Goal: Transaction & Acquisition: Purchase product/service

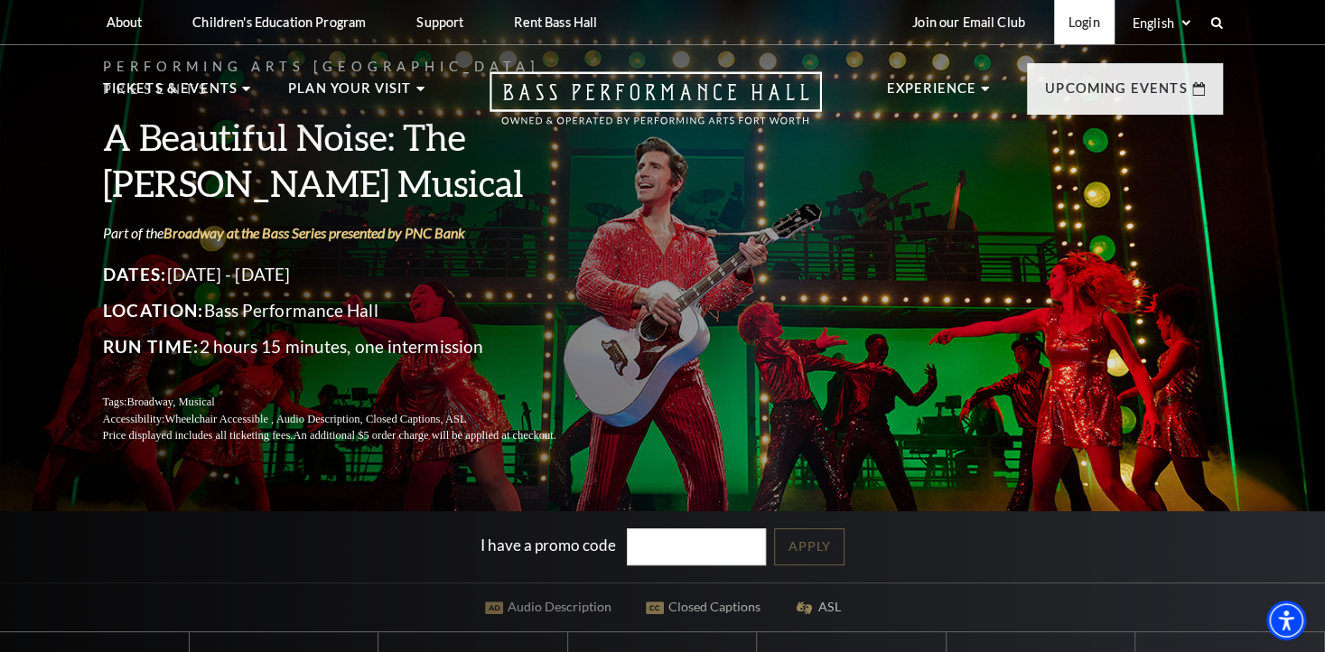
click at [1083, 27] on link "Login" at bounding box center [1084, 22] width 61 height 44
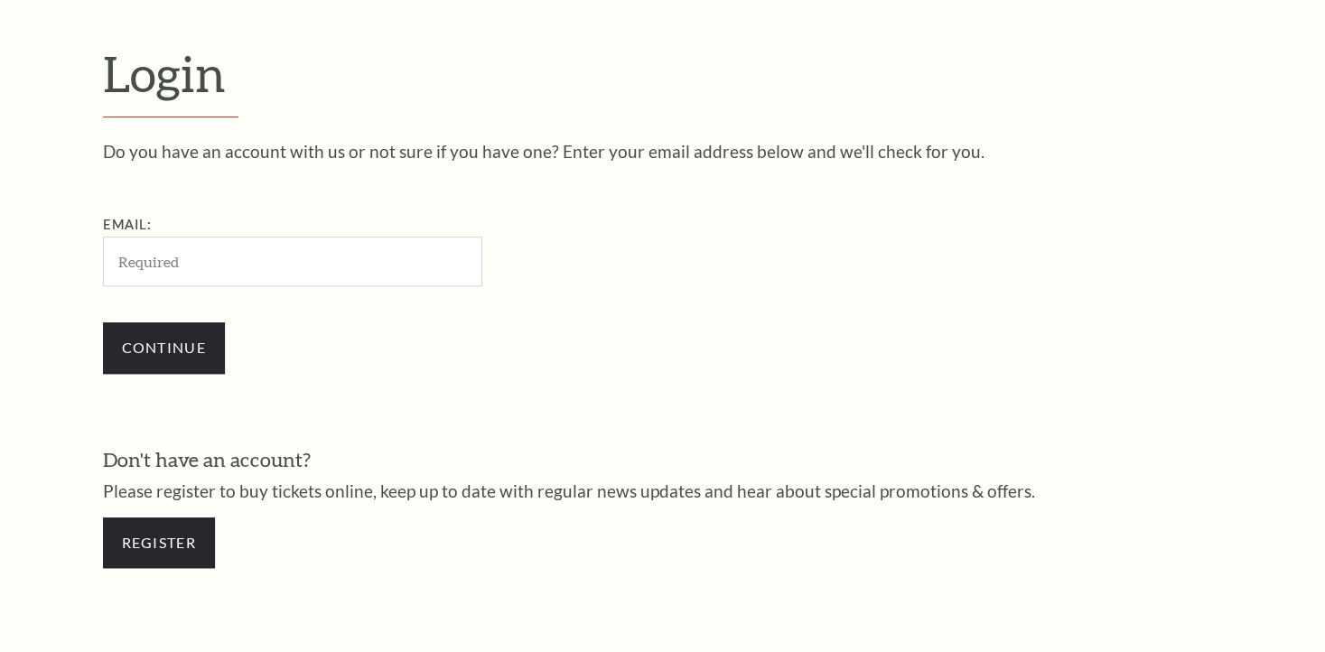
scroll to position [524, 0]
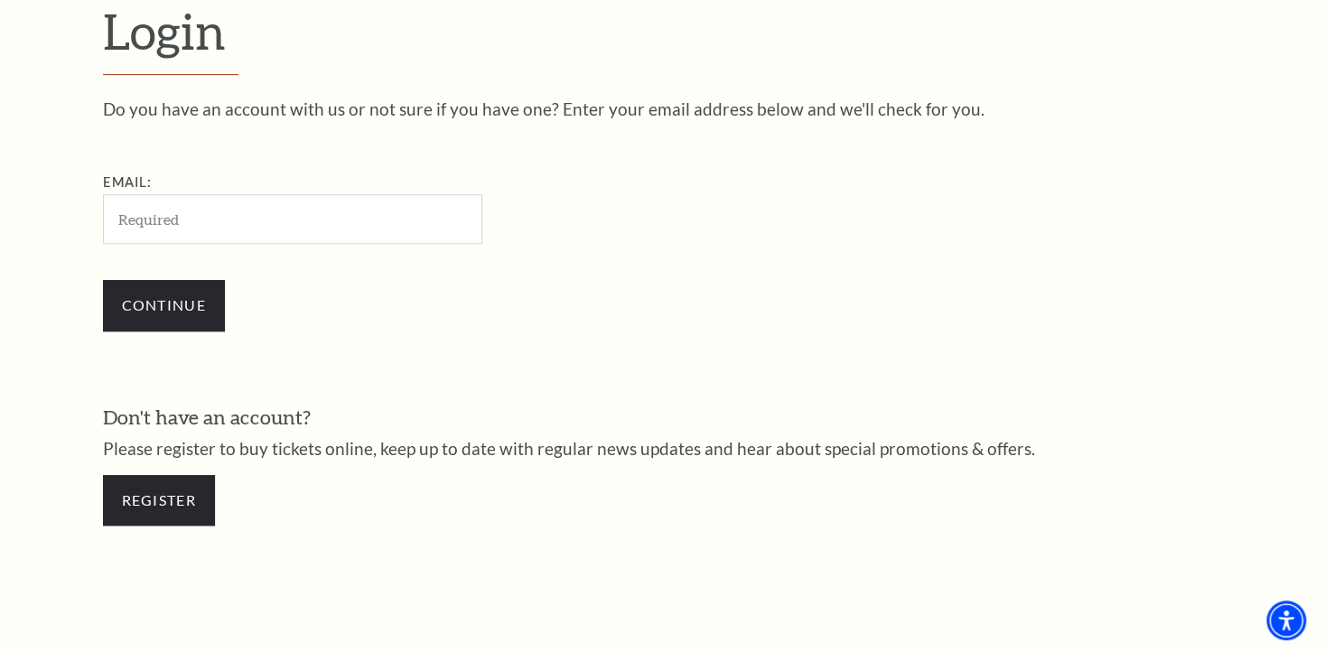
click at [289, 219] on input "Email:" at bounding box center [292, 219] width 379 height 50
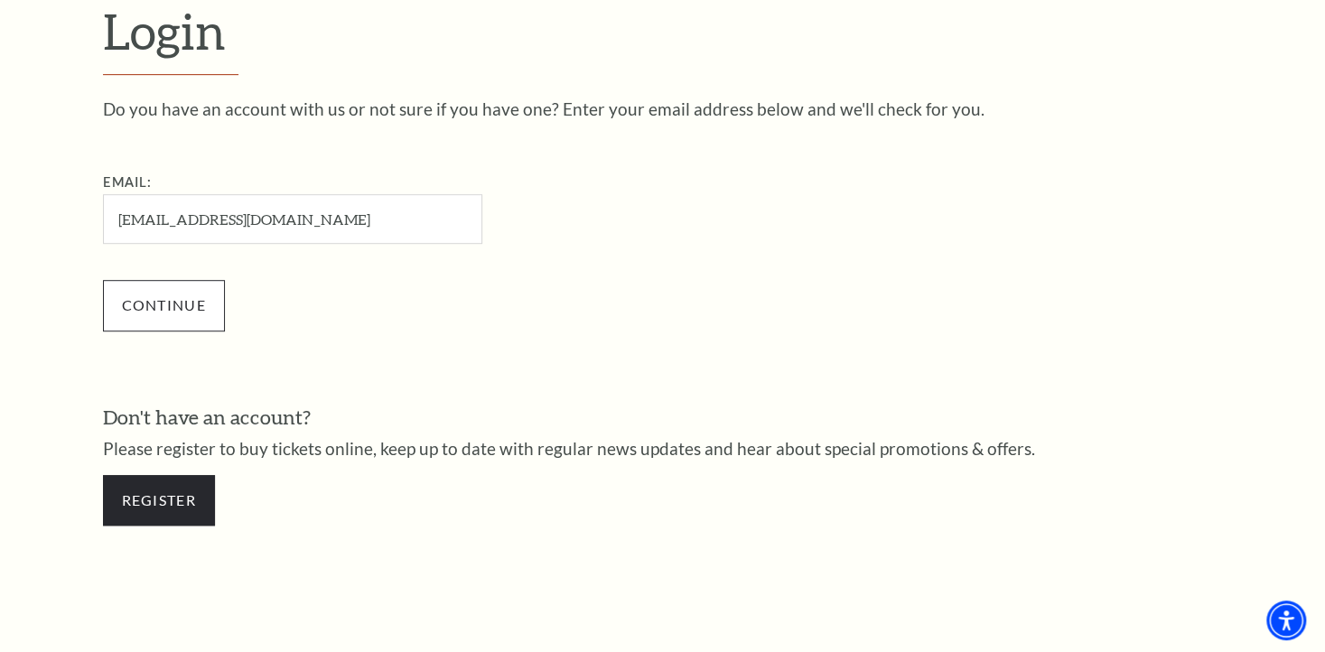
type input "[EMAIL_ADDRESS][DOMAIN_NAME]"
click at [171, 310] on input "Continue" at bounding box center [164, 305] width 122 height 51
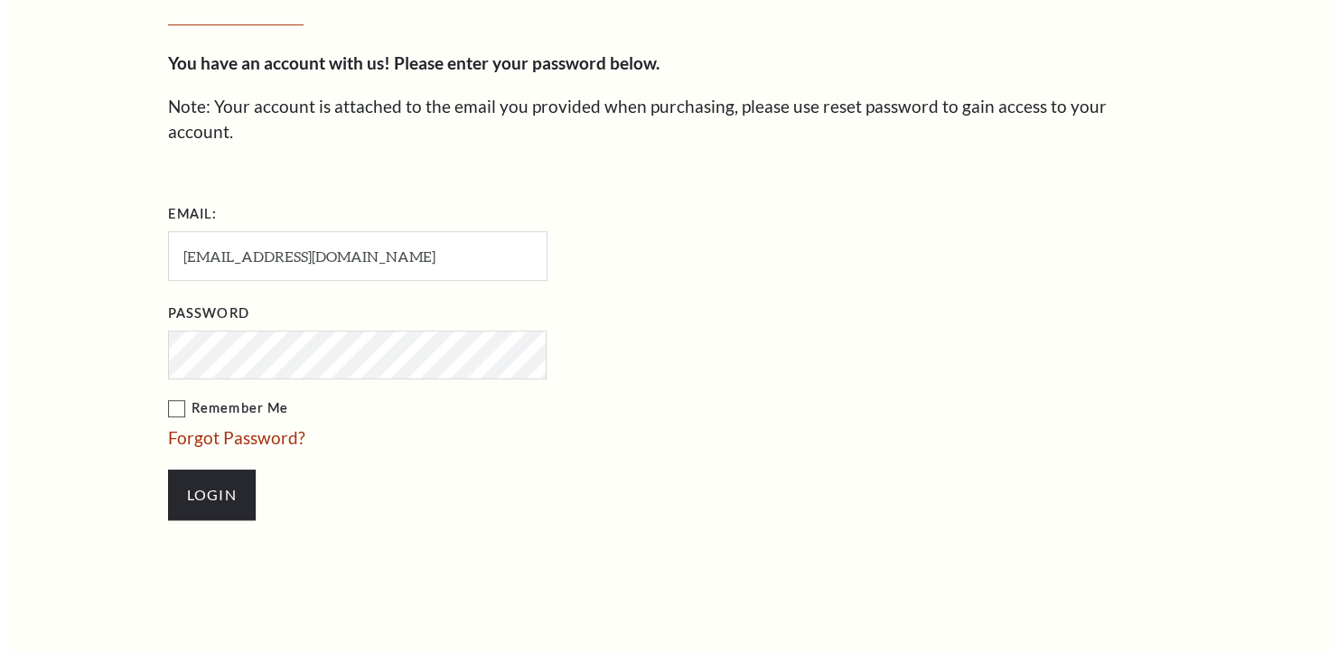
scroll to position [542, 0]
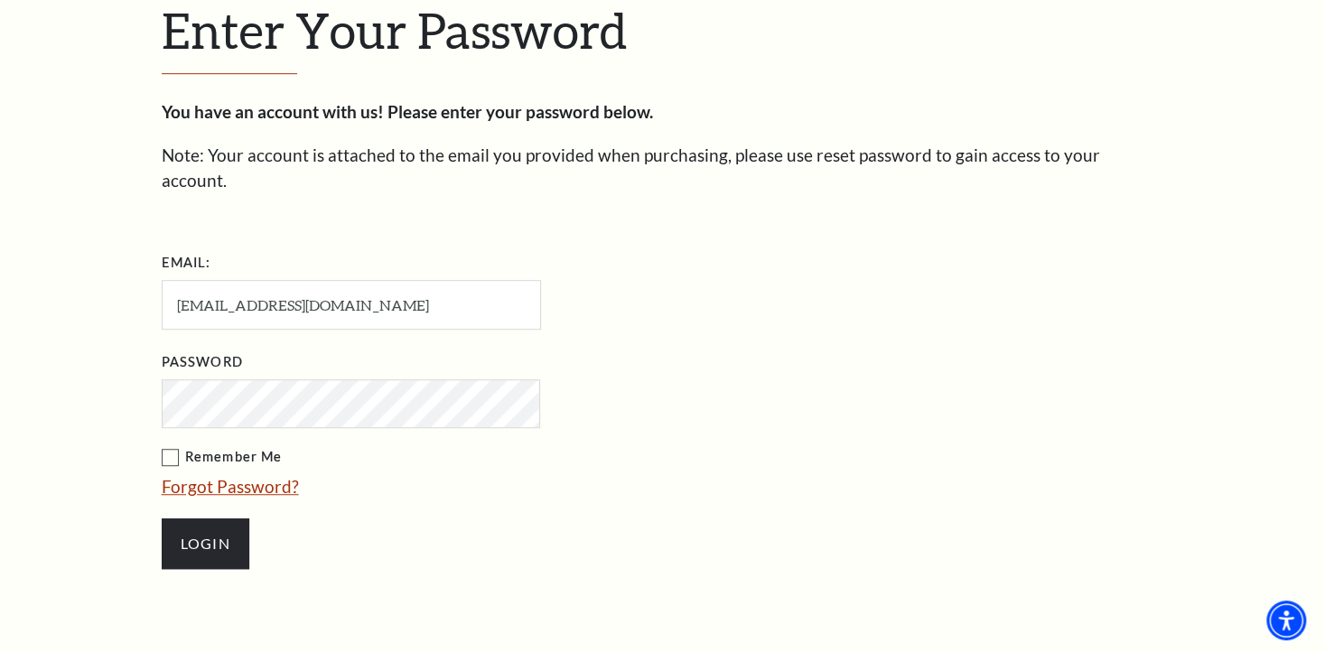
click at [275, 476] on link "Forgot Password?" at bounding box center [230, 486] width 137 height 21
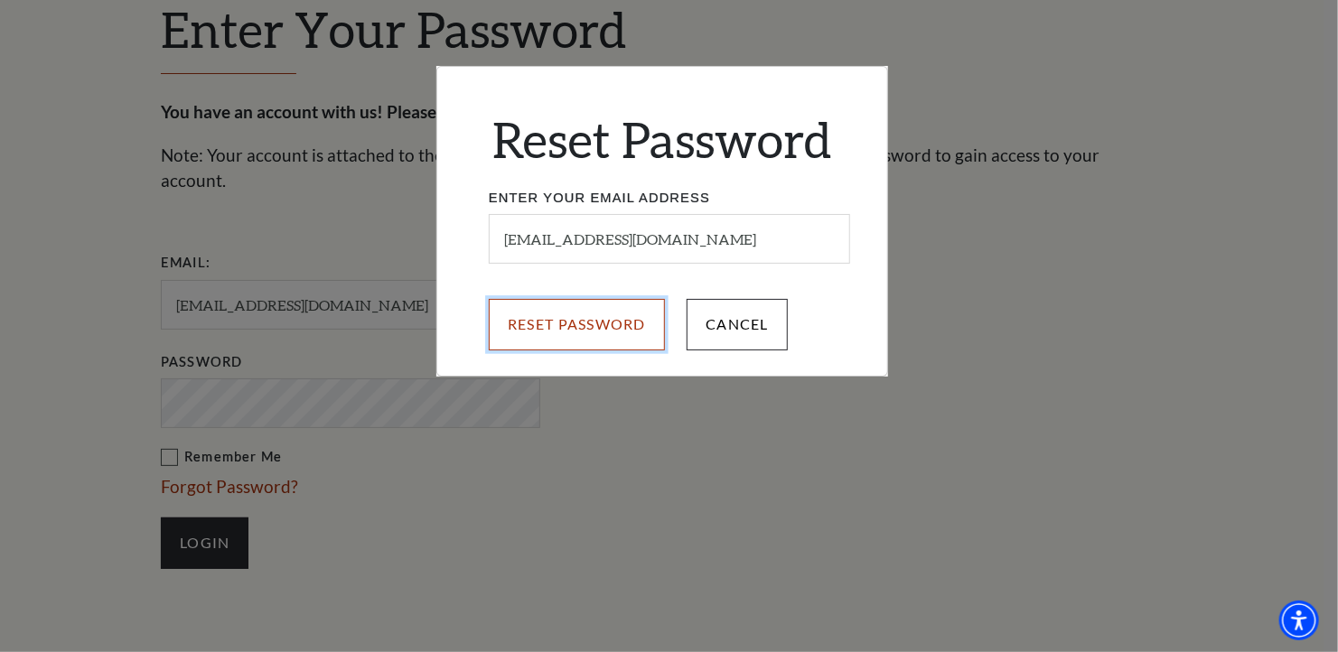
click at [602, 335] on input "Reset Password" at bounding box center [577, 324] width 176 height 51
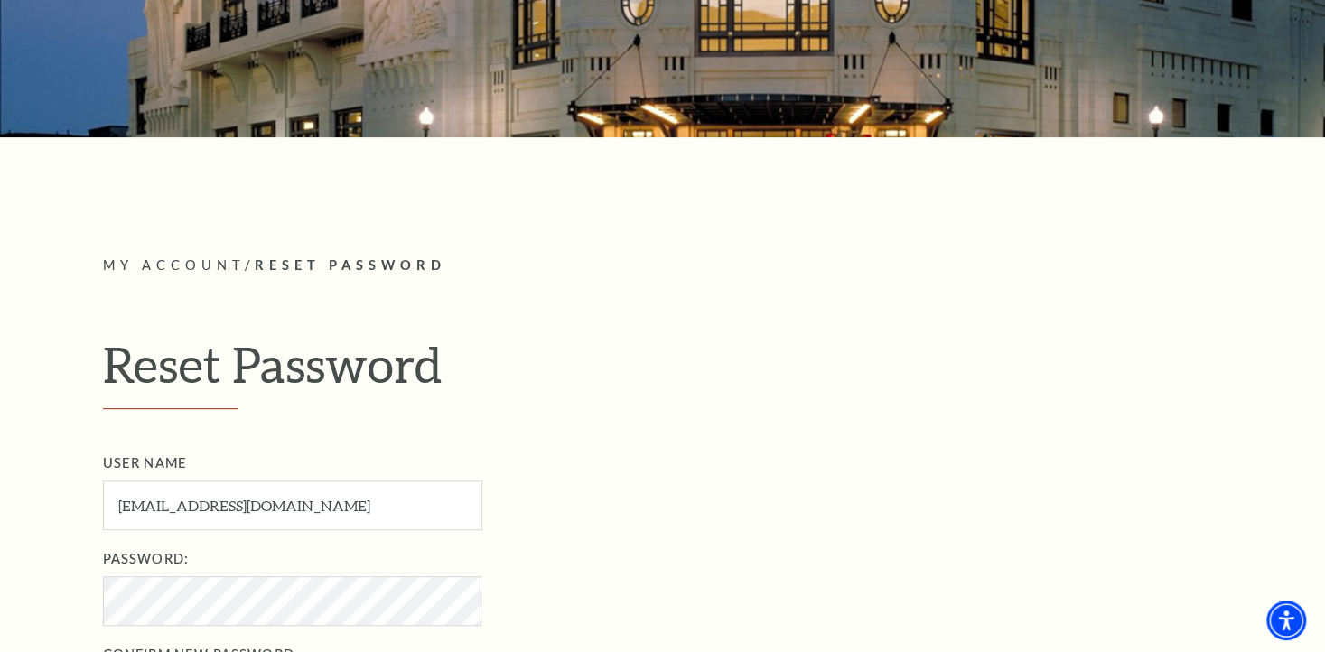
scroll to position [361, 0]
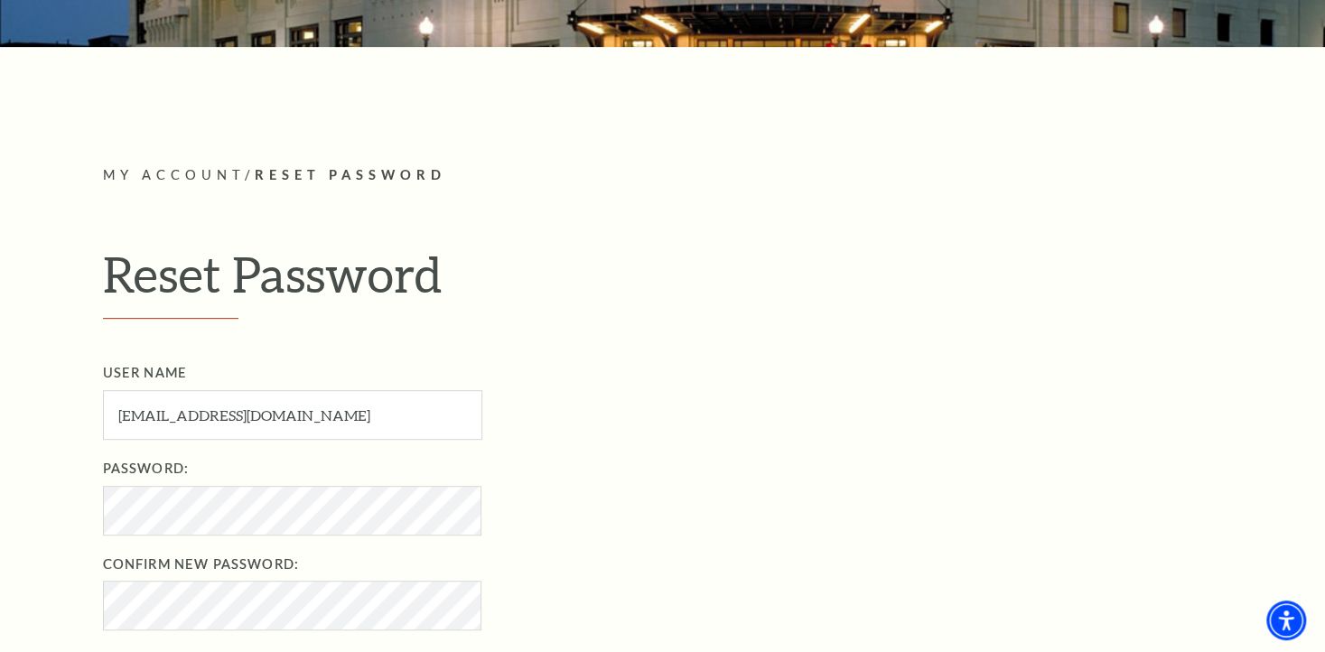
click at [624, 539] on ul "User Name dcampbell78749@yahoo.com User Name required Password: Password requir…" at bounding box center [682, 496] width 1159 height 268
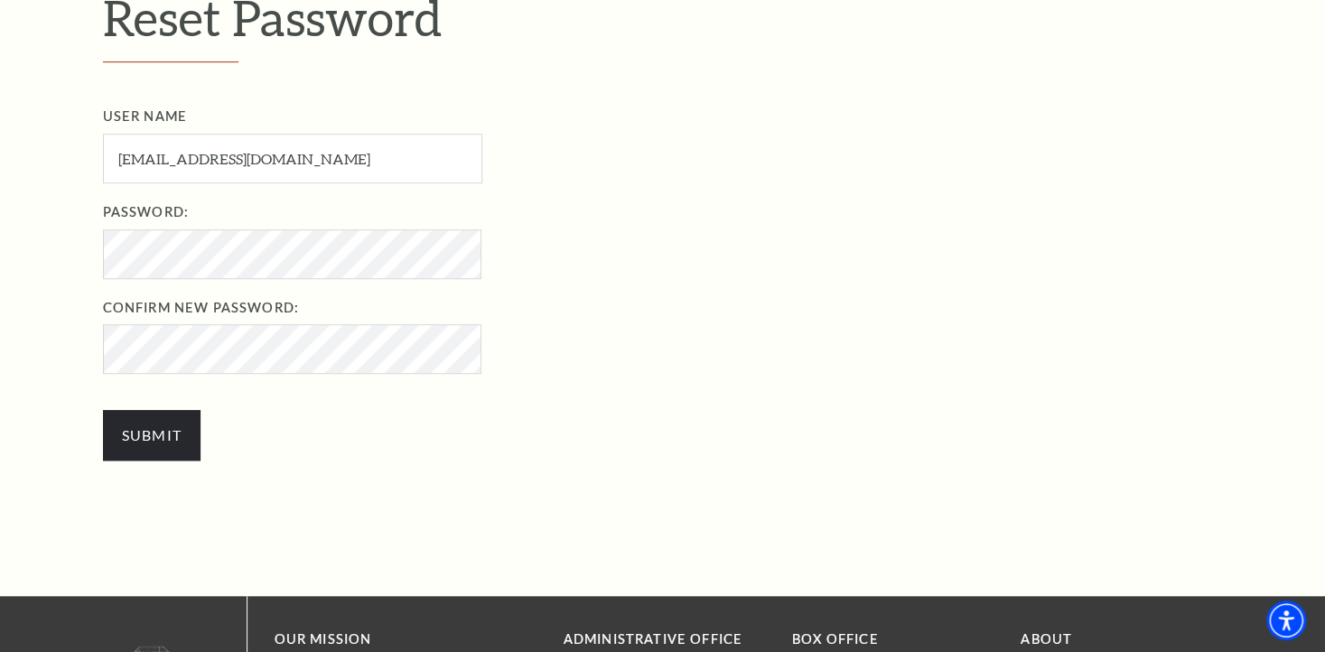
scroll to position [632, 0]
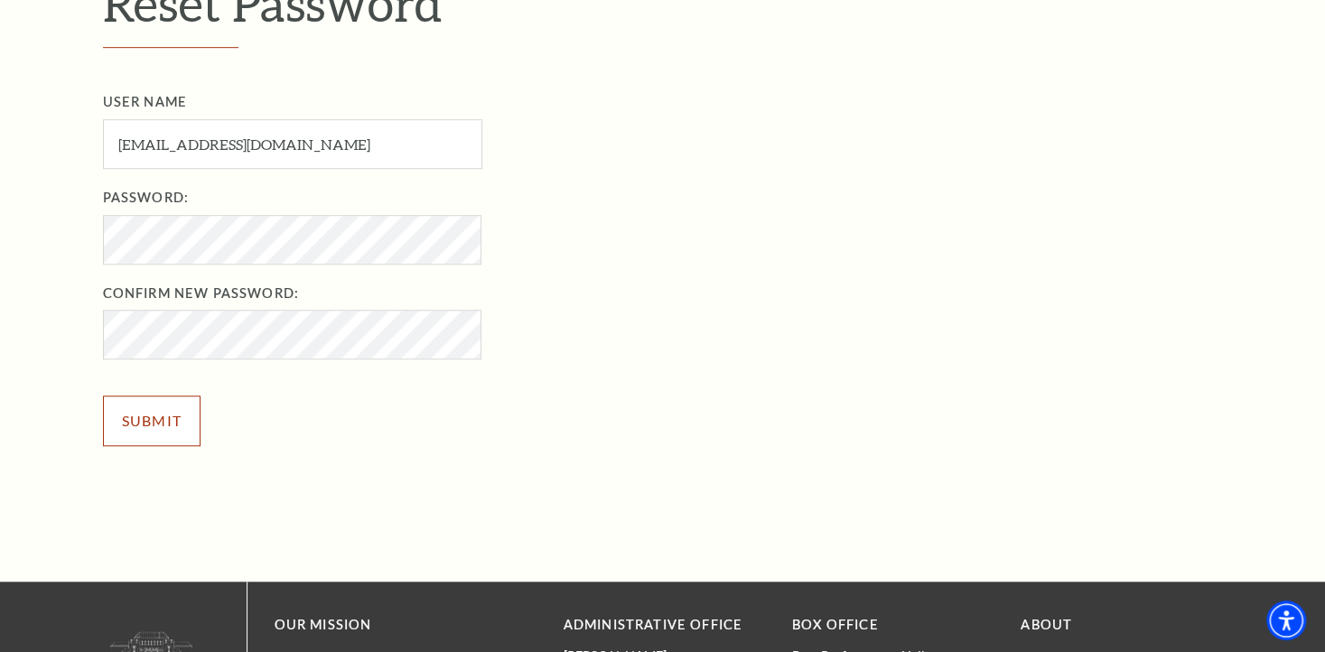
click at [166, 420] on input "Submit" at bounding box center [152, 421] width 98 height 51
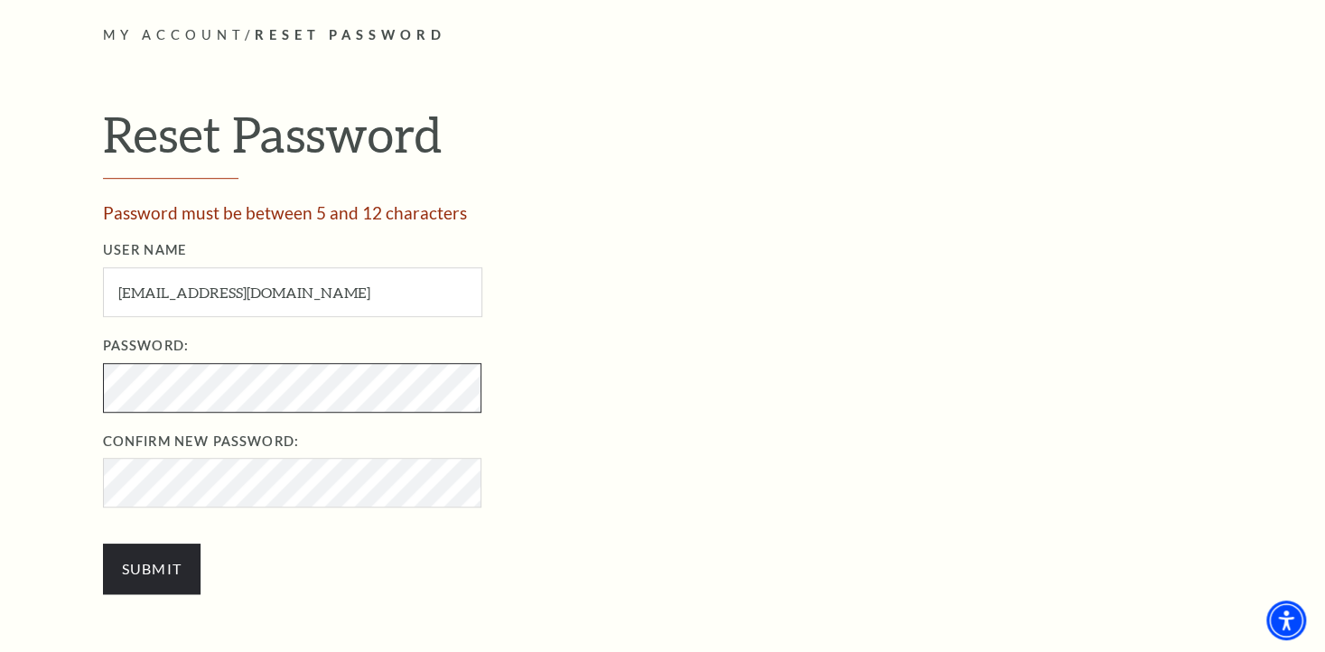
scroll to position [542, 0]
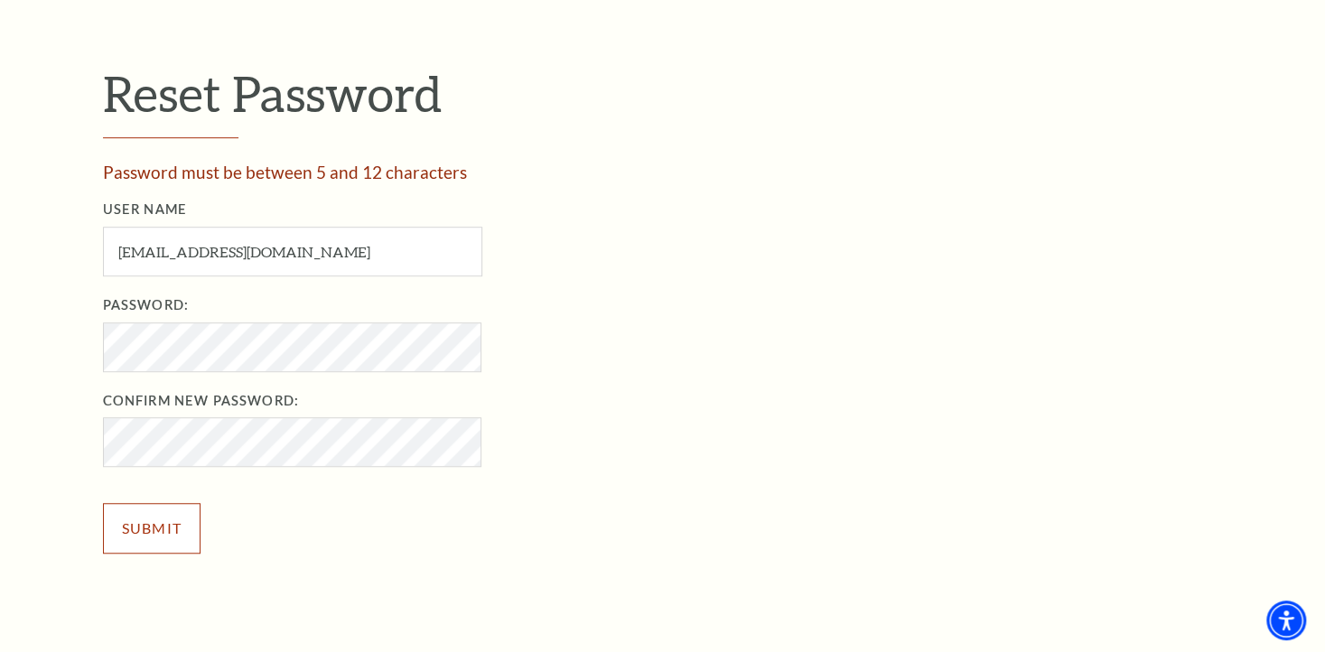
click at [152, 518] on input "Submit" at bounding box center [152, 528] width 98 height 51
click at [665, 505] on div "User Name dcampbell78749@yahoo.com User Name required Password: Password requir…" at bounding box center [682, 385] width 1159 height 373
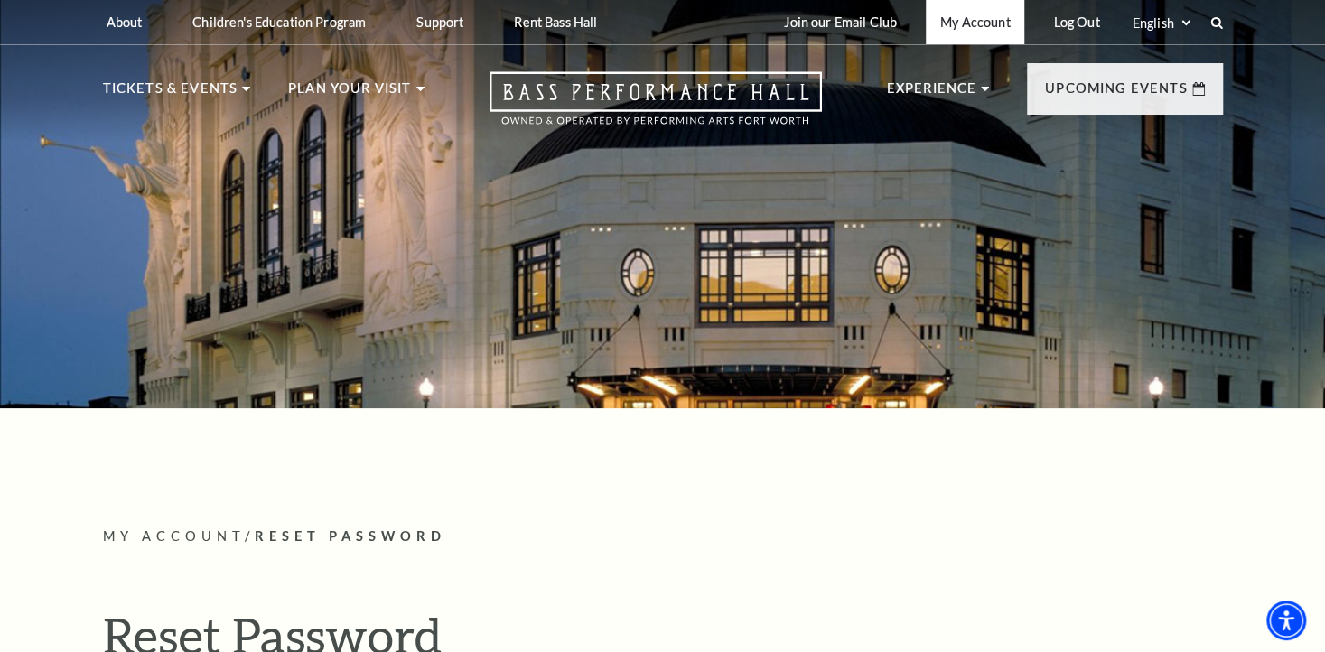
click at [984, 24] on link "My Account" at bounding box center [975, 22] width 98 height 44
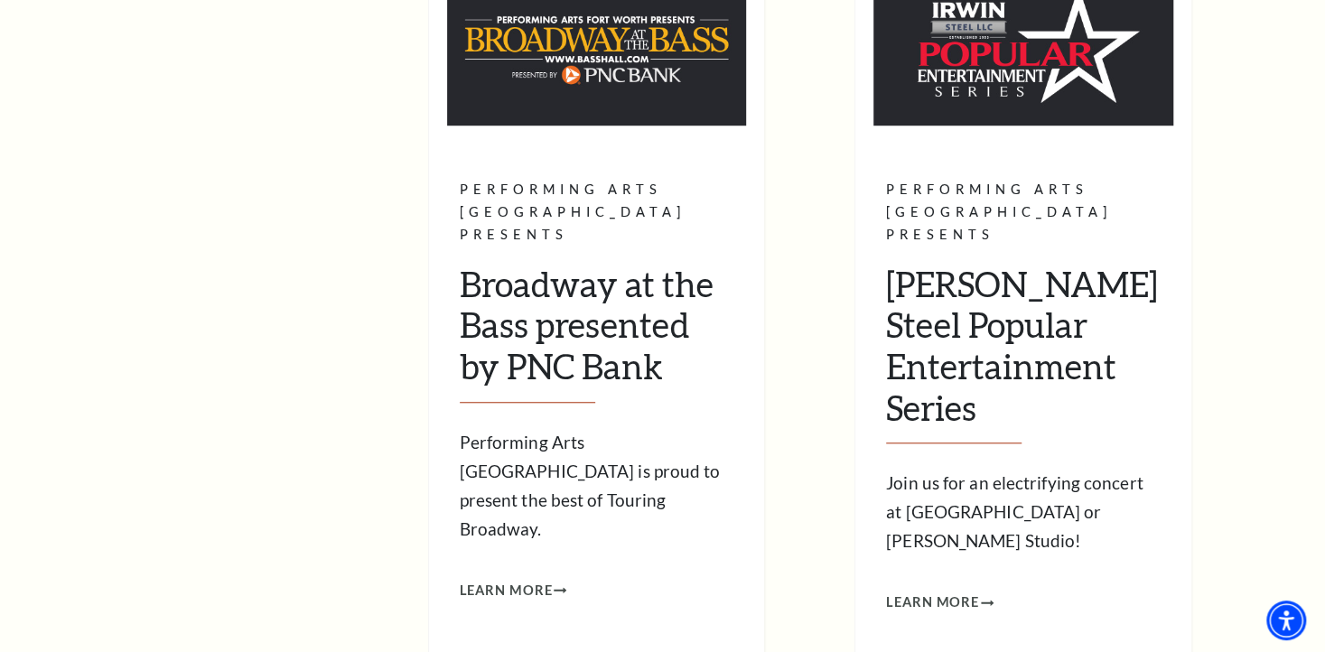
scroll to position [723, 0]
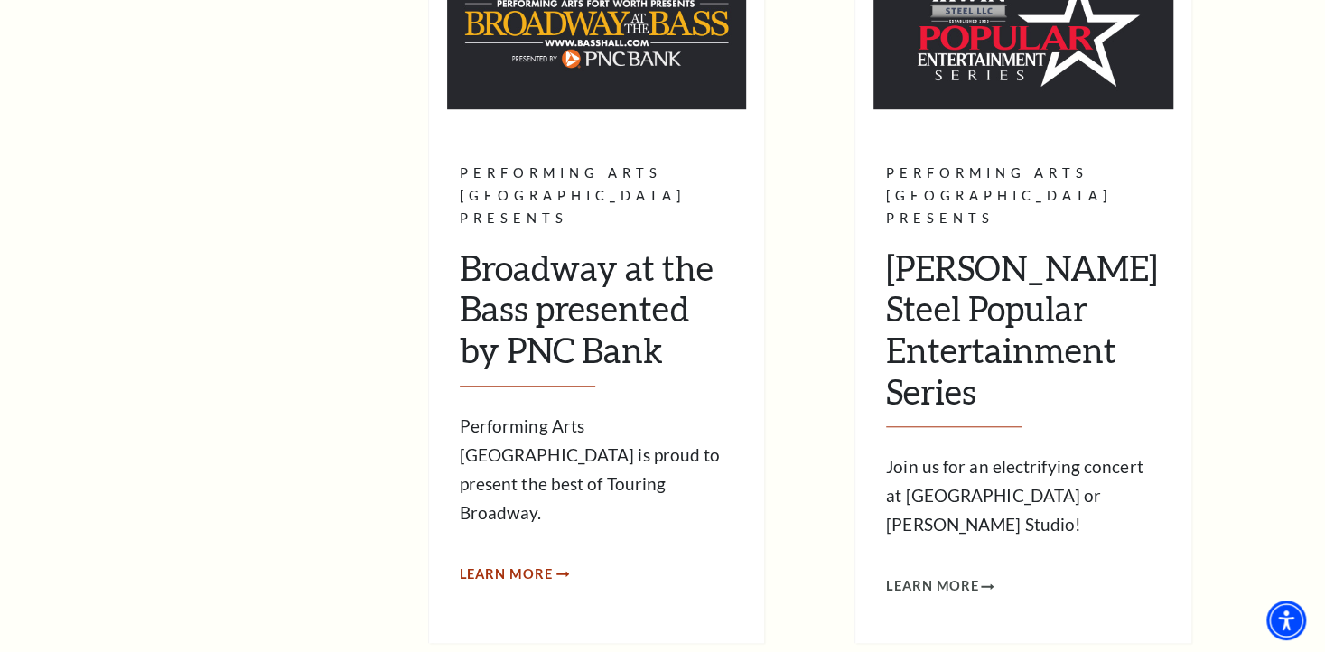
click at [538, 564] on span "Learn More" at bounding box center [506, 575] width 93 height 23
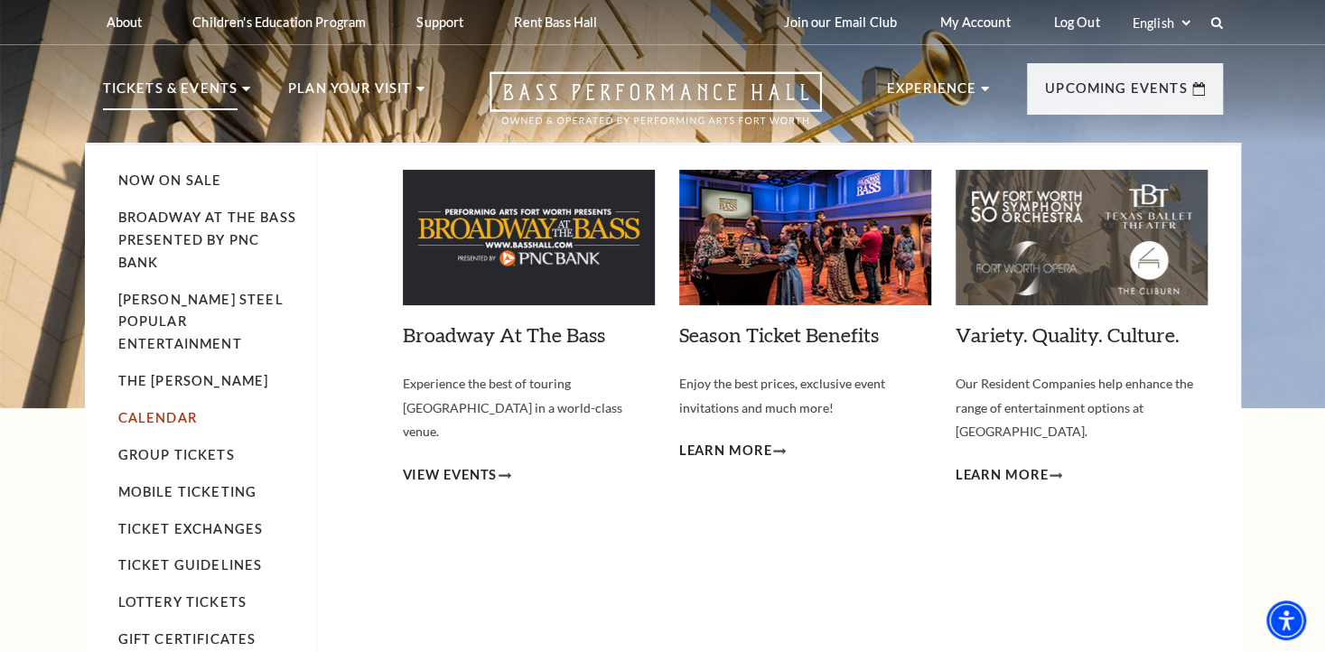
click at [173, 410] on link "Calendar" at bounding box center [157, 417] width 79 height 15
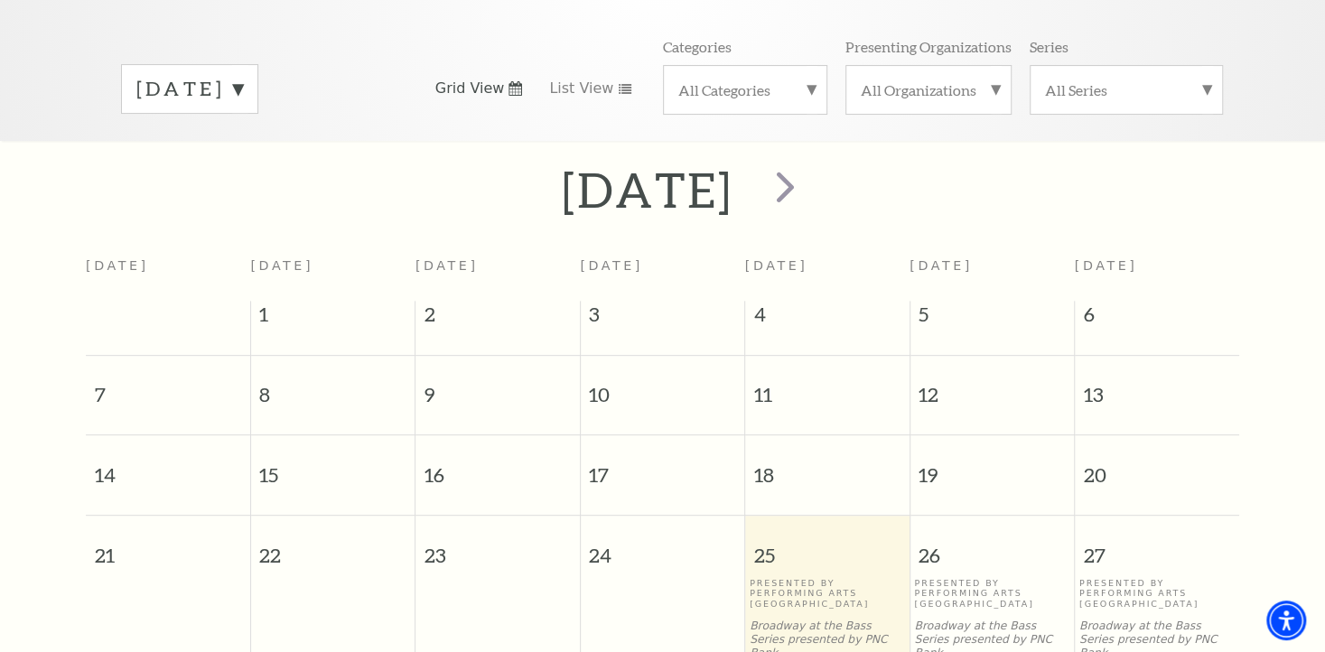
scroll to position [249, 0]
click at [811, 170] on span "next" at bounding box center [785, 190] width 51 height 51
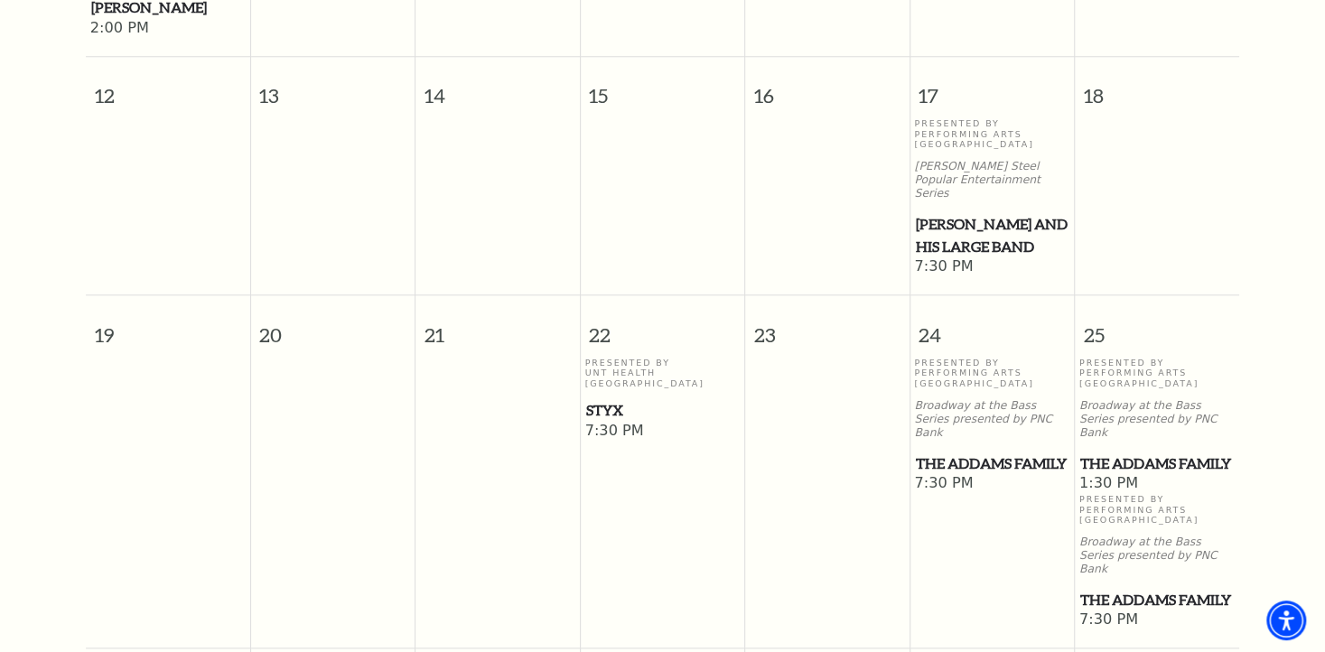
scroll to position [972, 0]
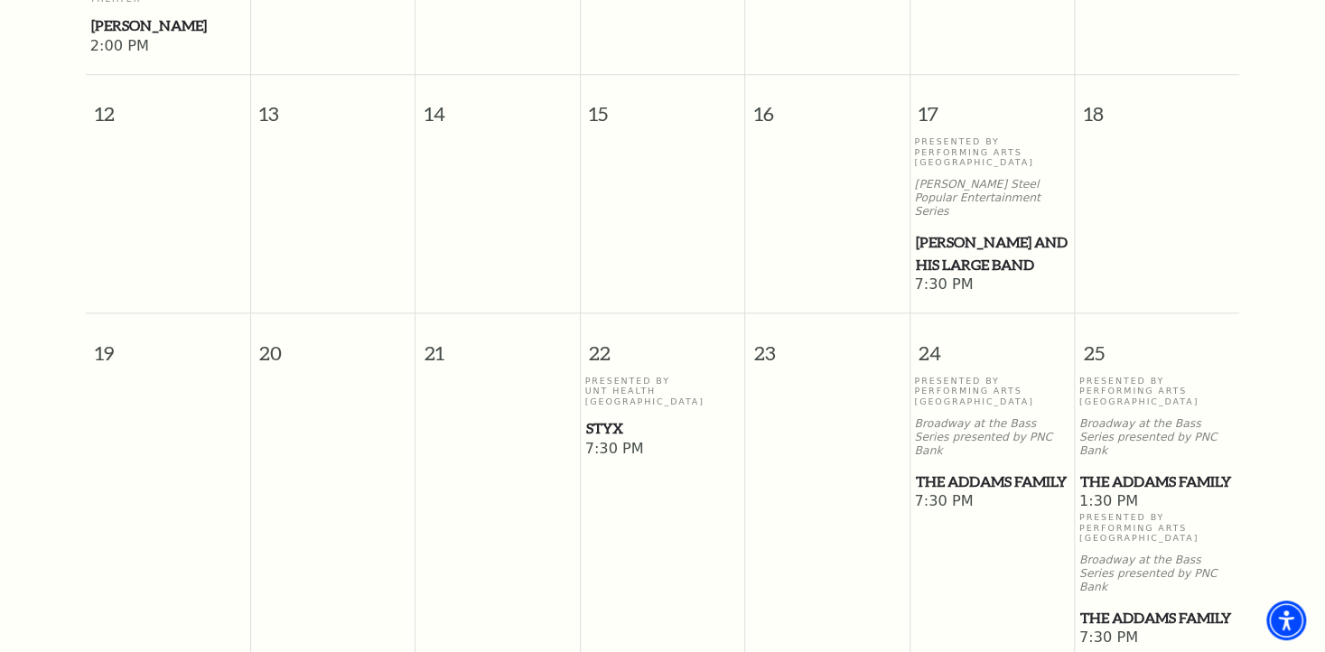
click at [933, 231] on span "Lyle Lovett and his Large Band" at bounding box center [992, 253] width 154 height 44
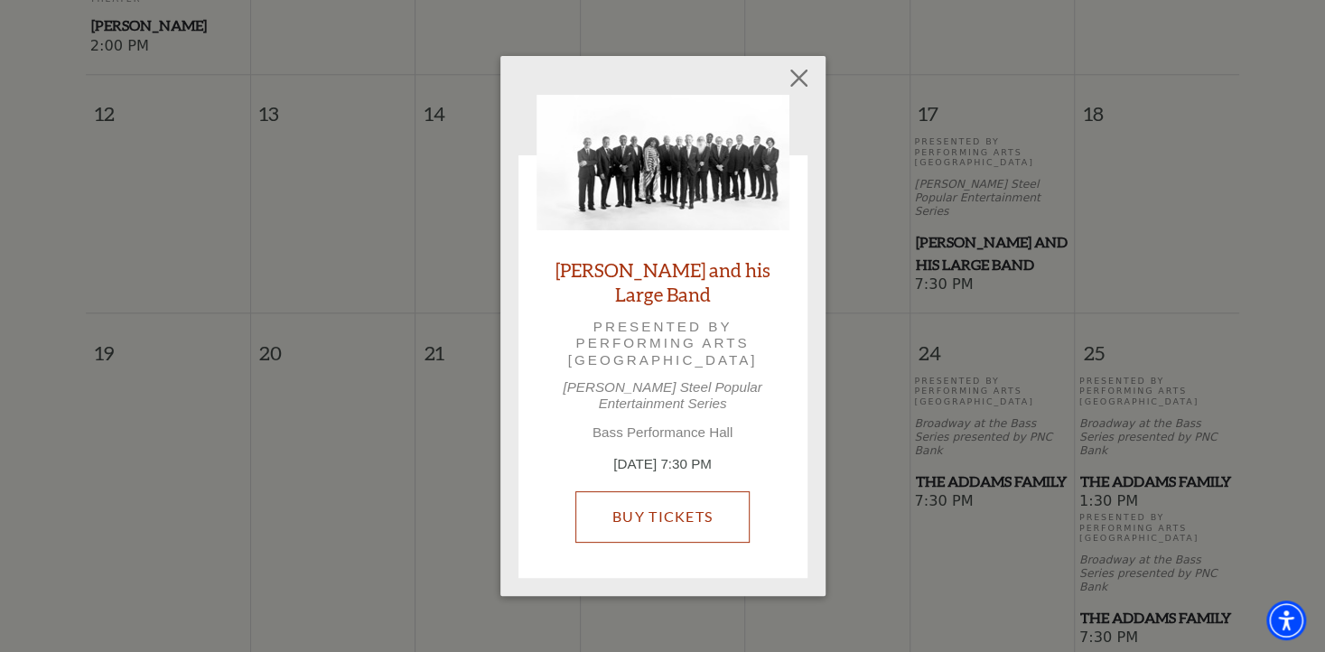
click at [723, 492] on link "Buy Tickets" at bounding box center [662, 516] width 174 height 51
click at [719, 499] on link "Buy Tickets" at bounding box center [662, 516] width 174 height 51
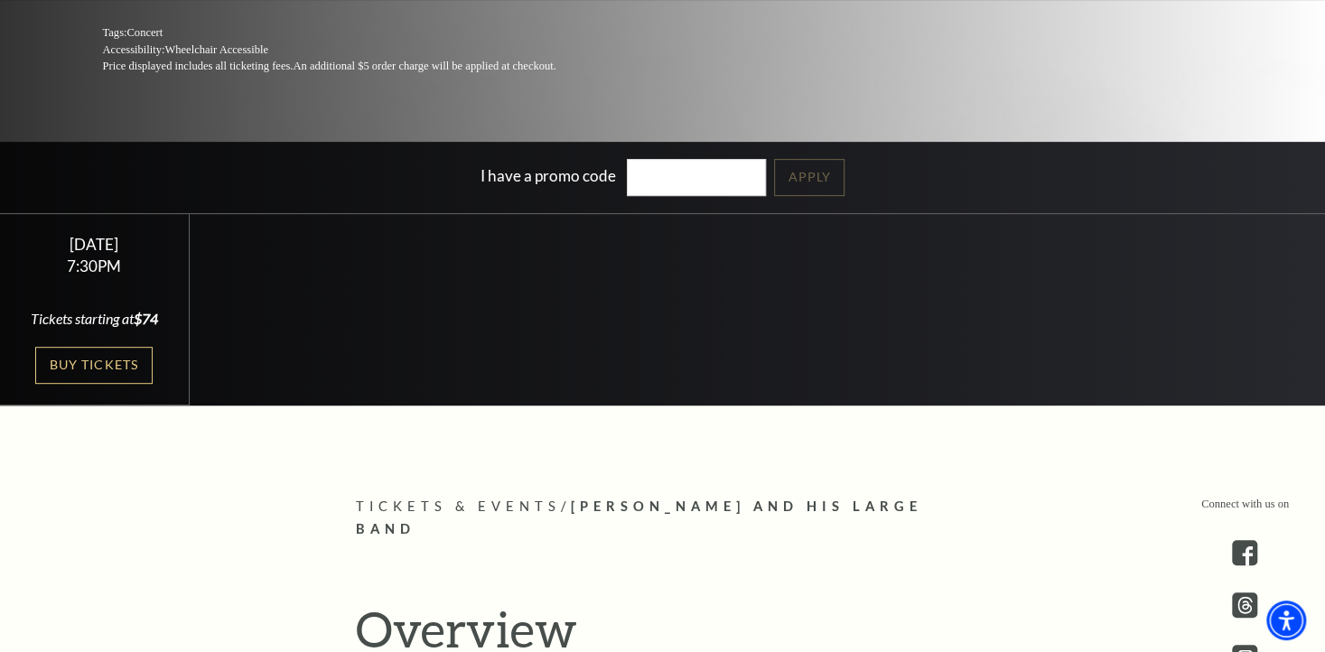
scroll to position [361, 0]
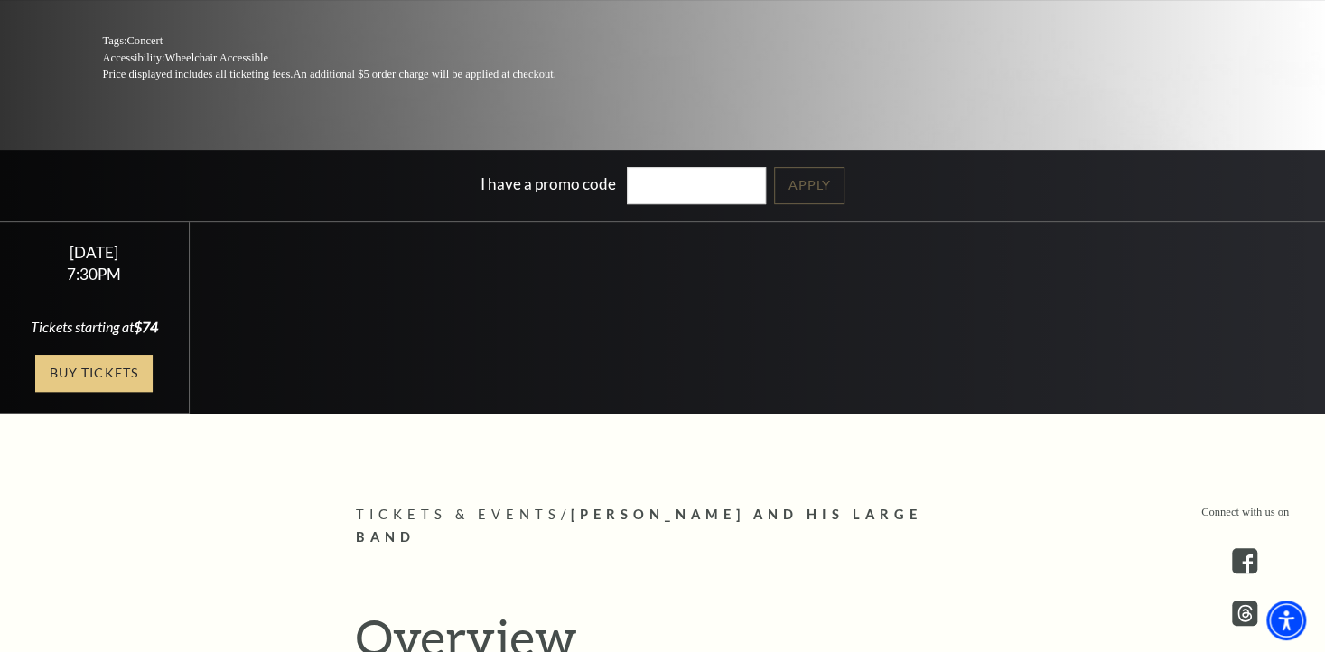
click at [134, 367] on link "Buy Tickets" at bounding box center [93, 373] width 117 height 37
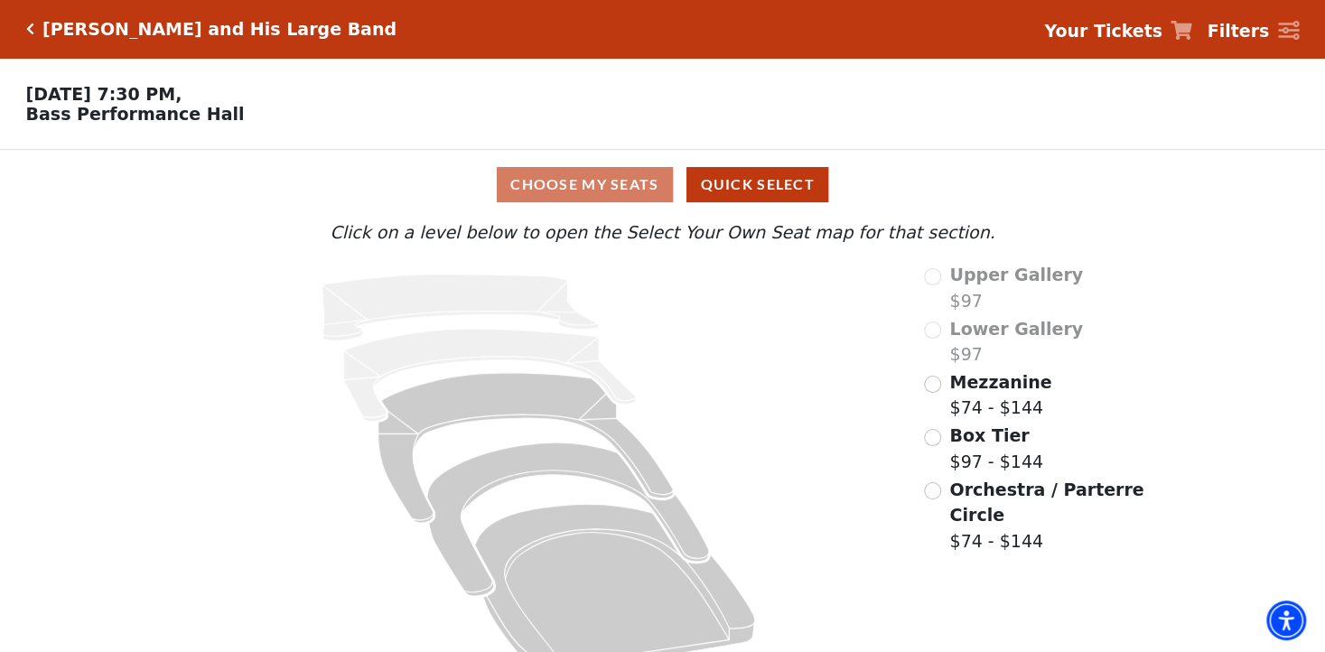
scroll to position [37, 0]
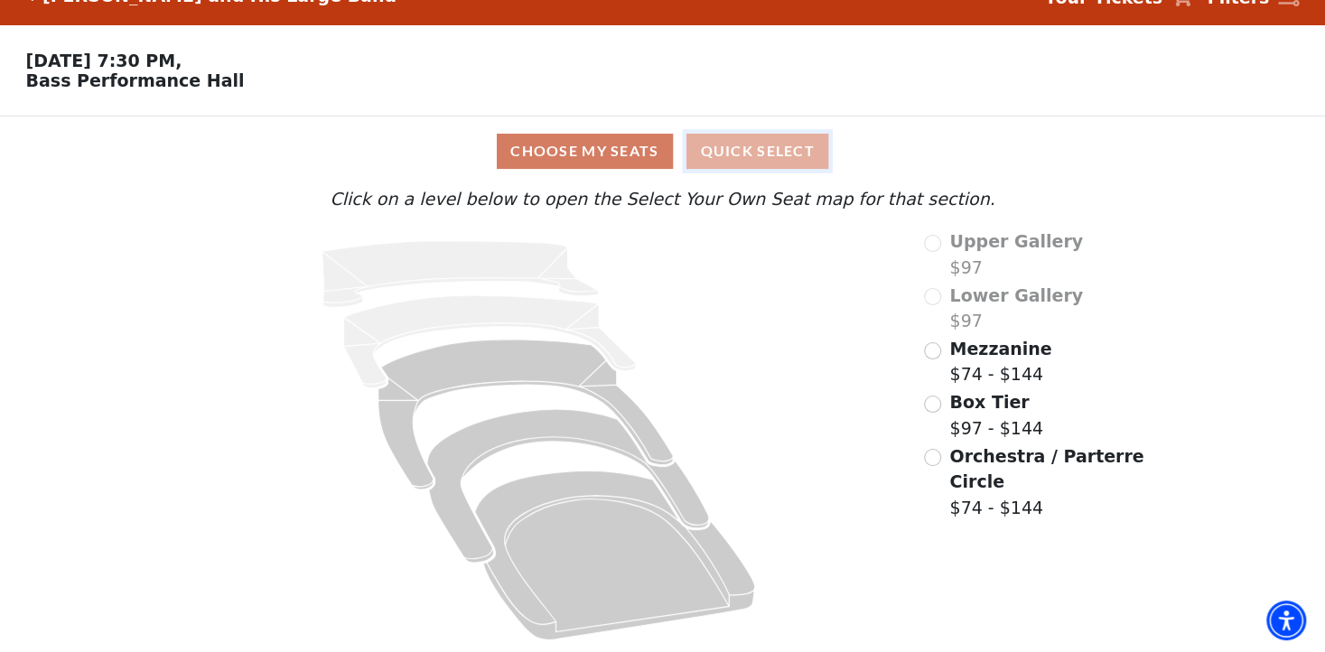
click at [779, 157] on button "Quick Select" at bounding box center [757, 151] width 142 height 35
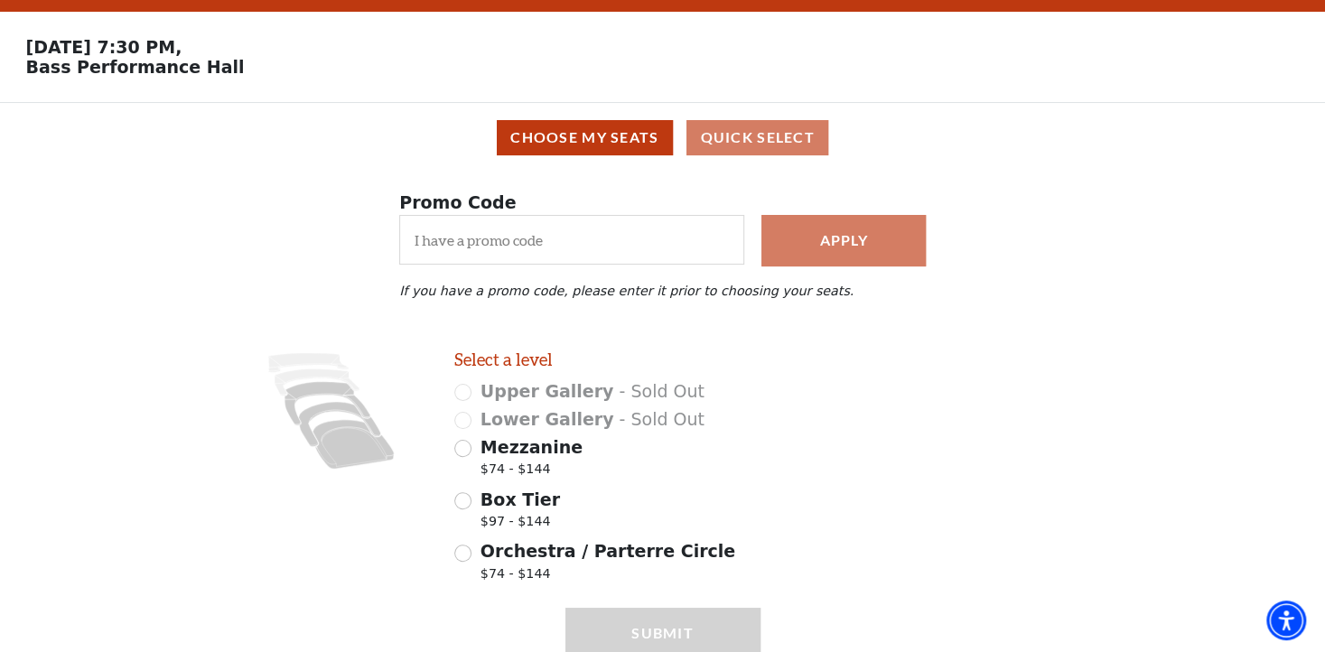
scroll to position [90, 0]
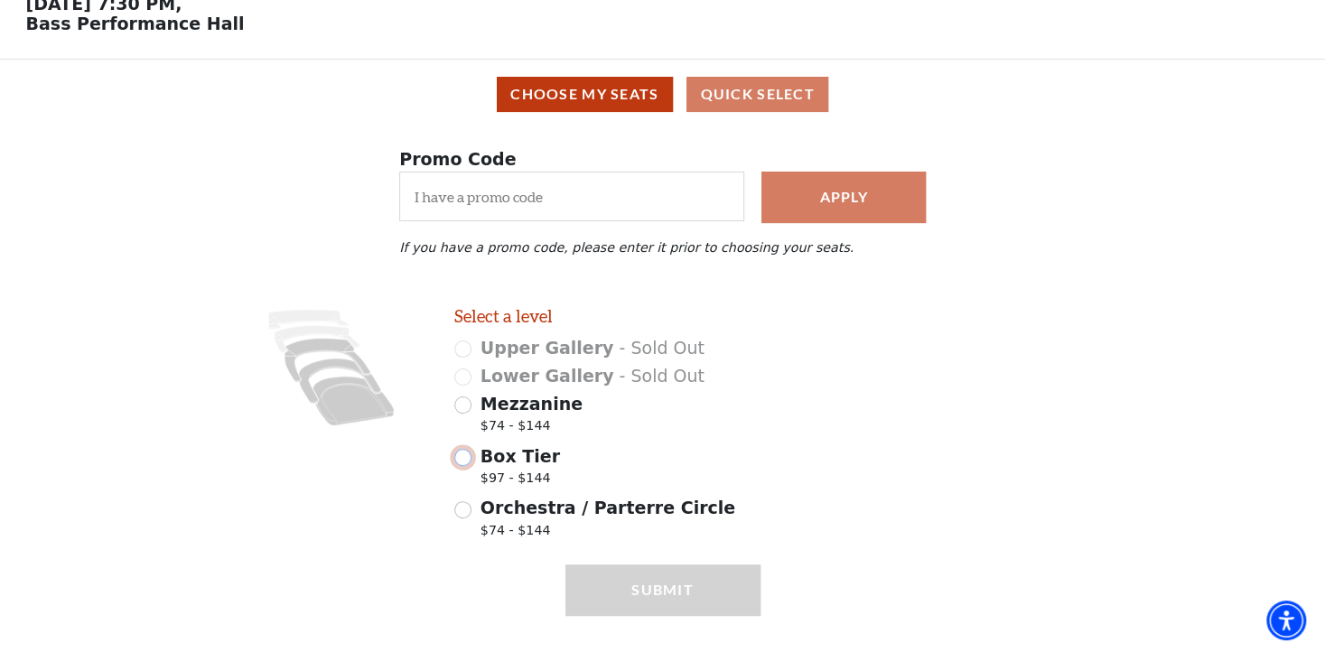
click at [462, 466] on input "Box Tier $97 - $144" at bounding box center [462, 457] width 17 height 17
radio input "true"
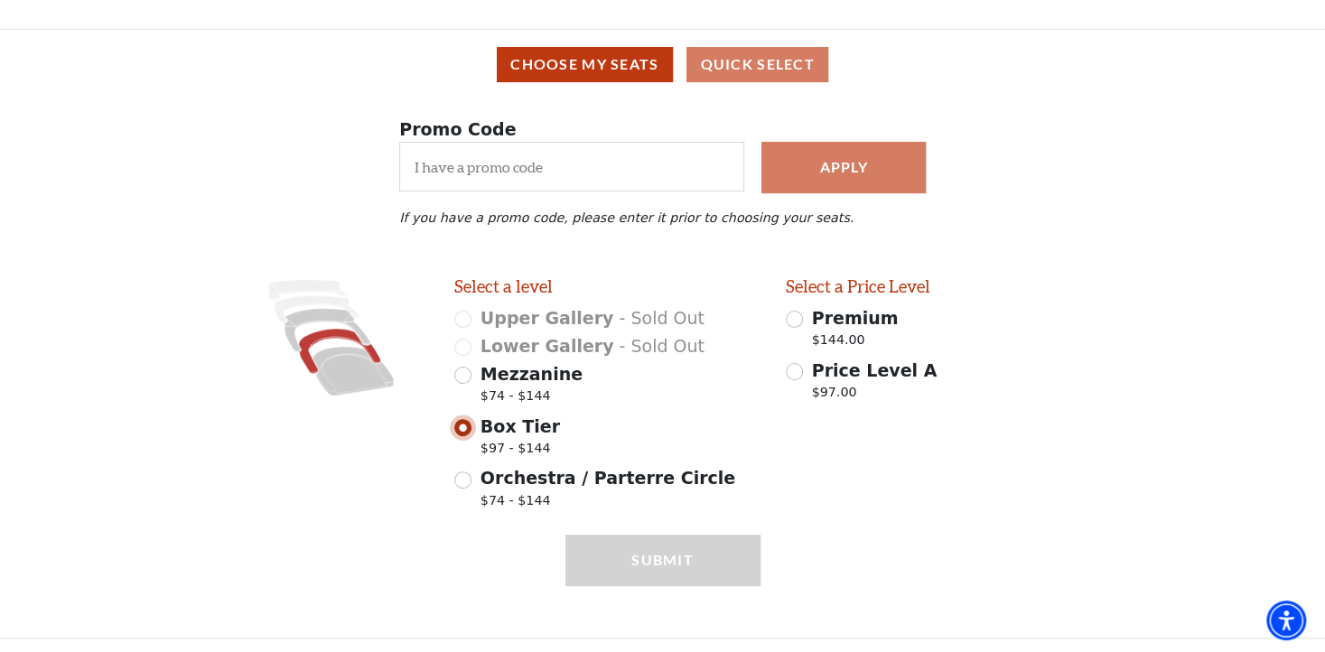
scroll to position [129, 0]
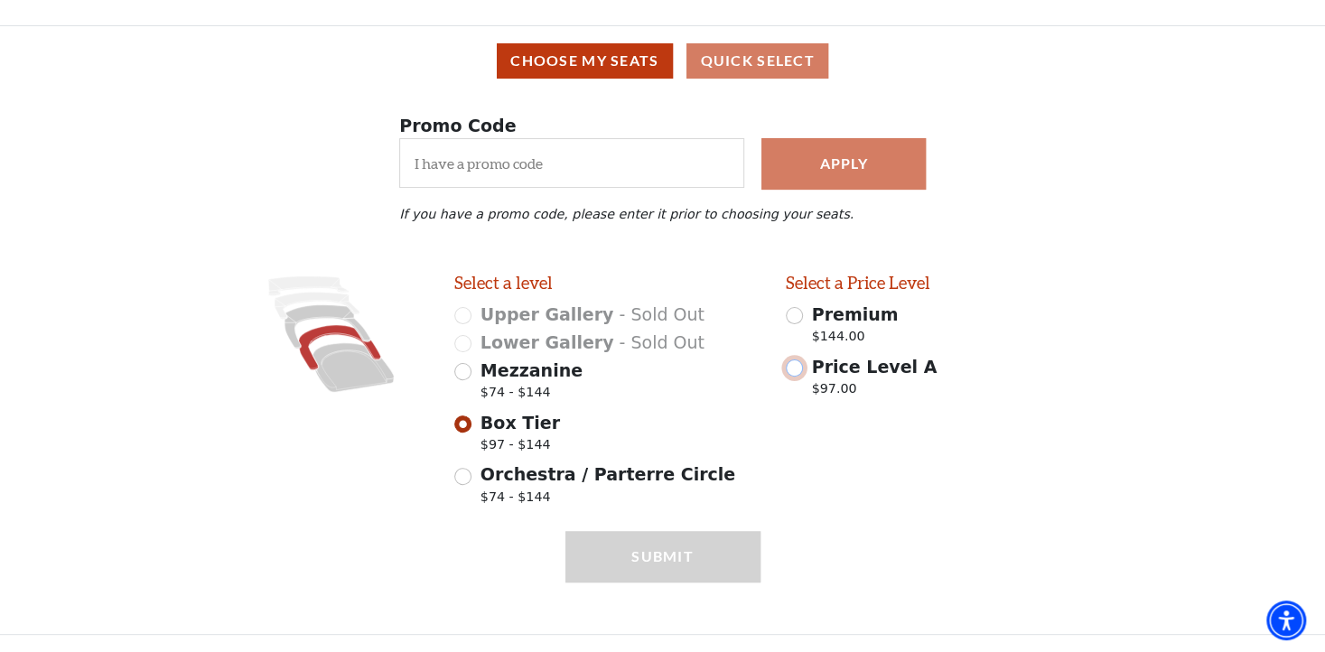
click at [795, 374] on input "Price Level A $97.00" at bounding box center [794, 367] width 17 height 17
radio input "true"
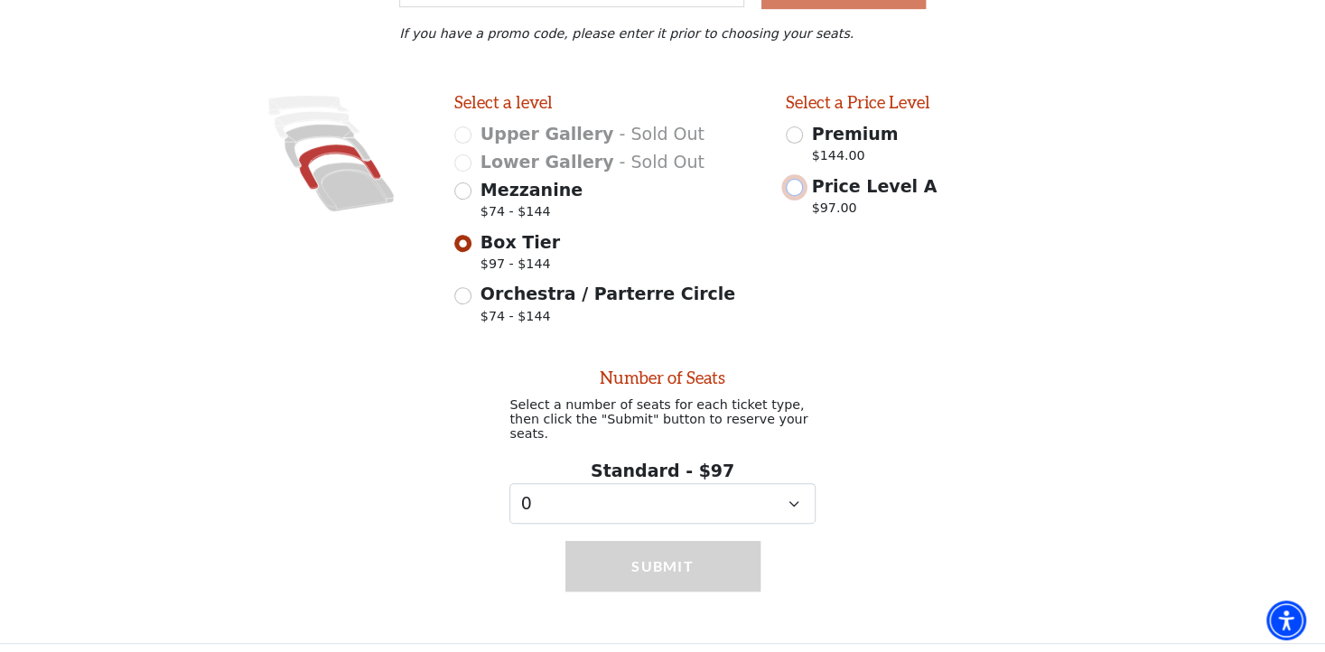
scroll to position [311, 0]
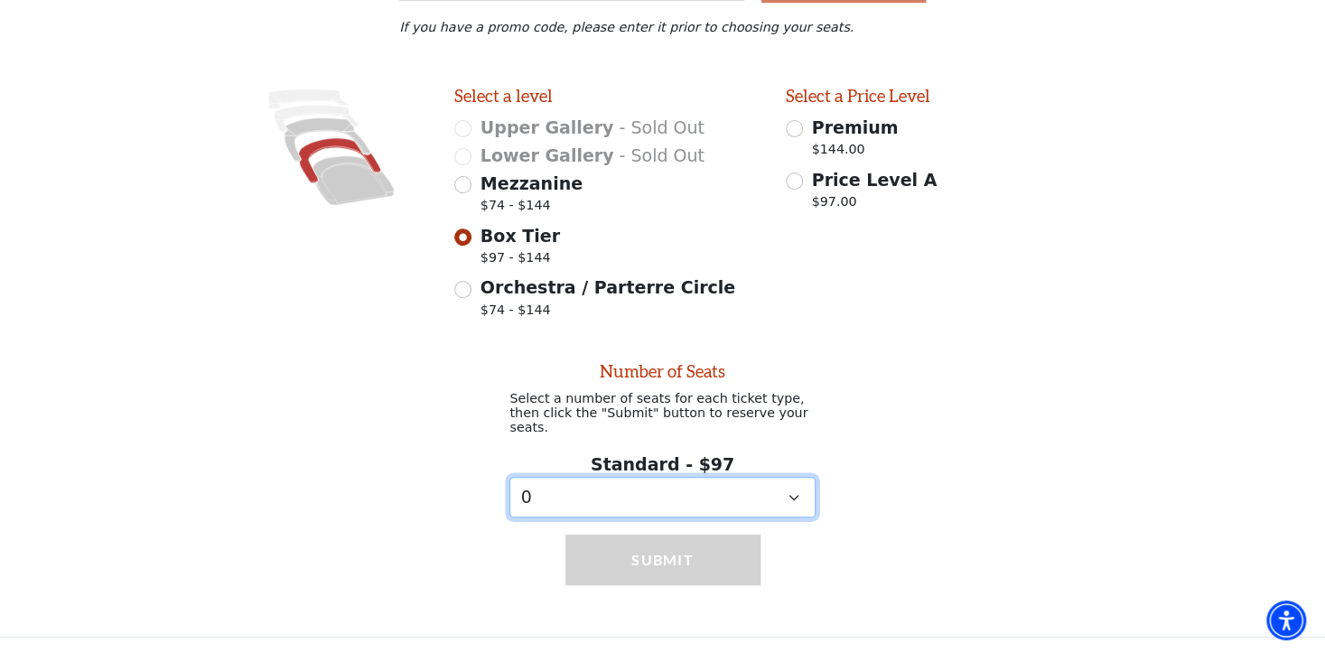
click at [790, 497] on select "0 1 2 3 4 5 6 7 8 9" at bounding box center [661, 497] width 305 height 41
select select "2"
click at [509, 477] on select "0 1 2 3 4 5 6 7 8 9" at bounding box center [661, 497] width 305 height 41
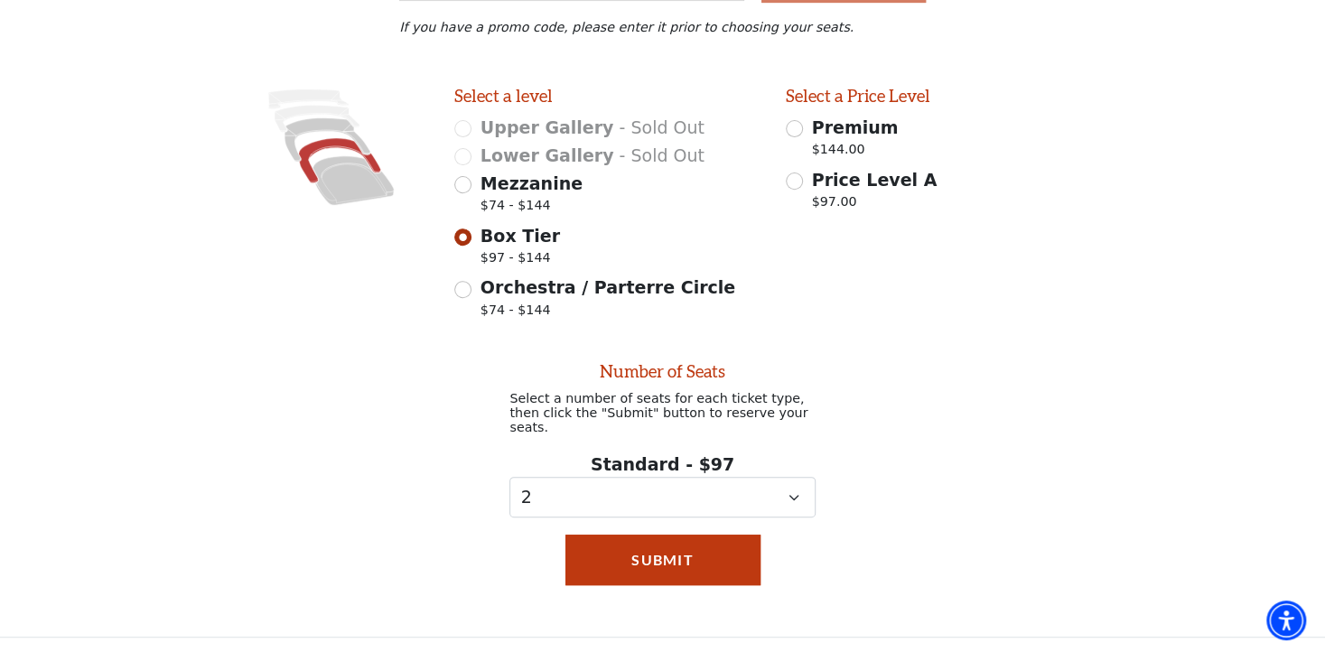
click at [900, 381] on div "Number of Seats Select a number of seats for each ticket type, then click the "…" at bounding box center [662, 422] width 1325 height 191
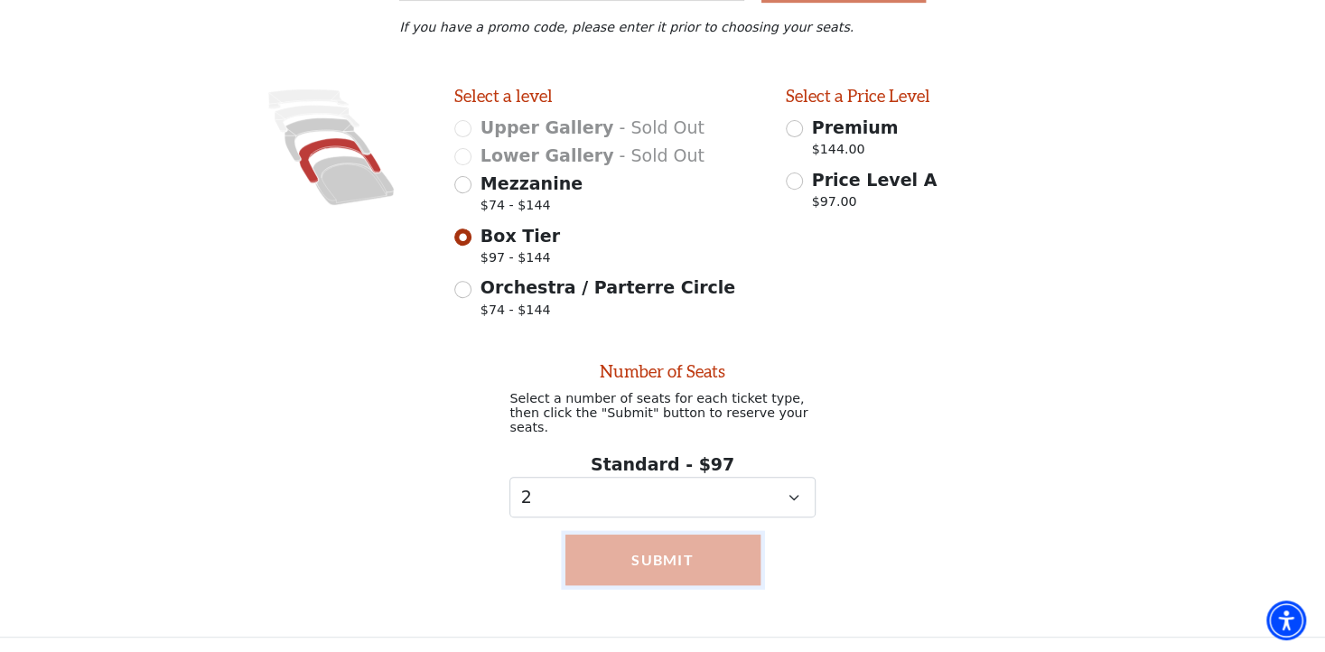
click at [719, 560] on button "Submit" at bounding box center [662, 560] width 195 height 51
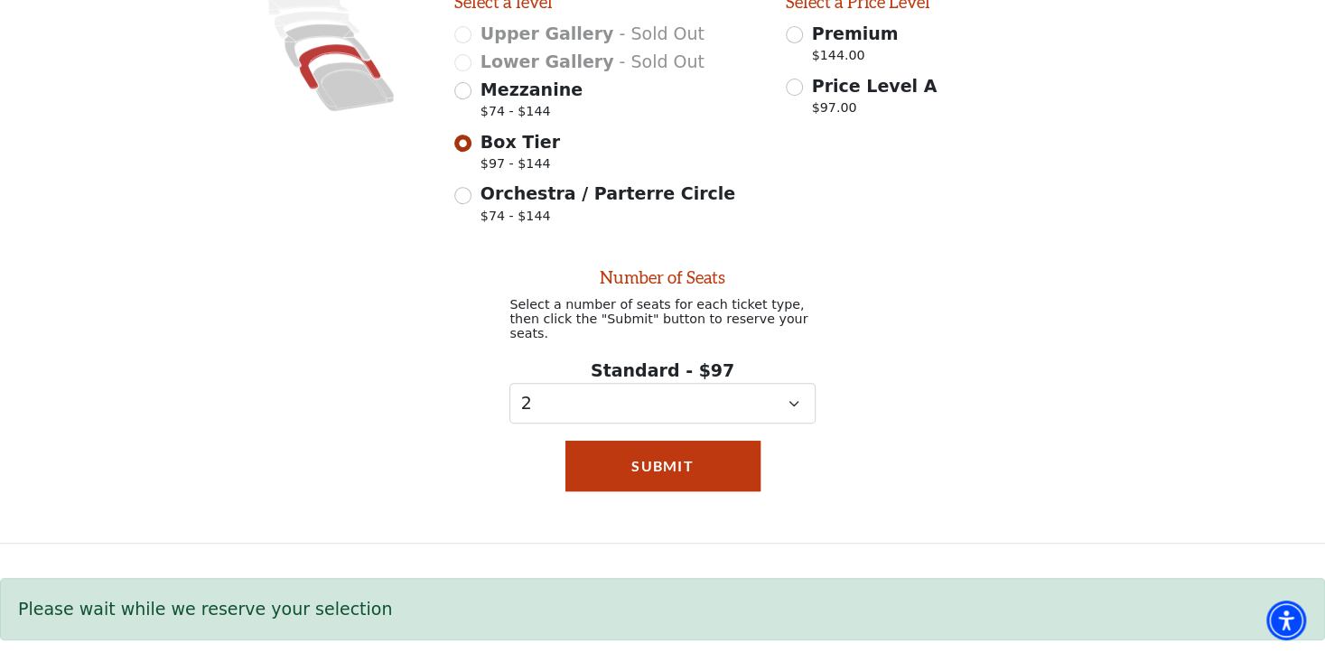
scroll to position [406, 0]
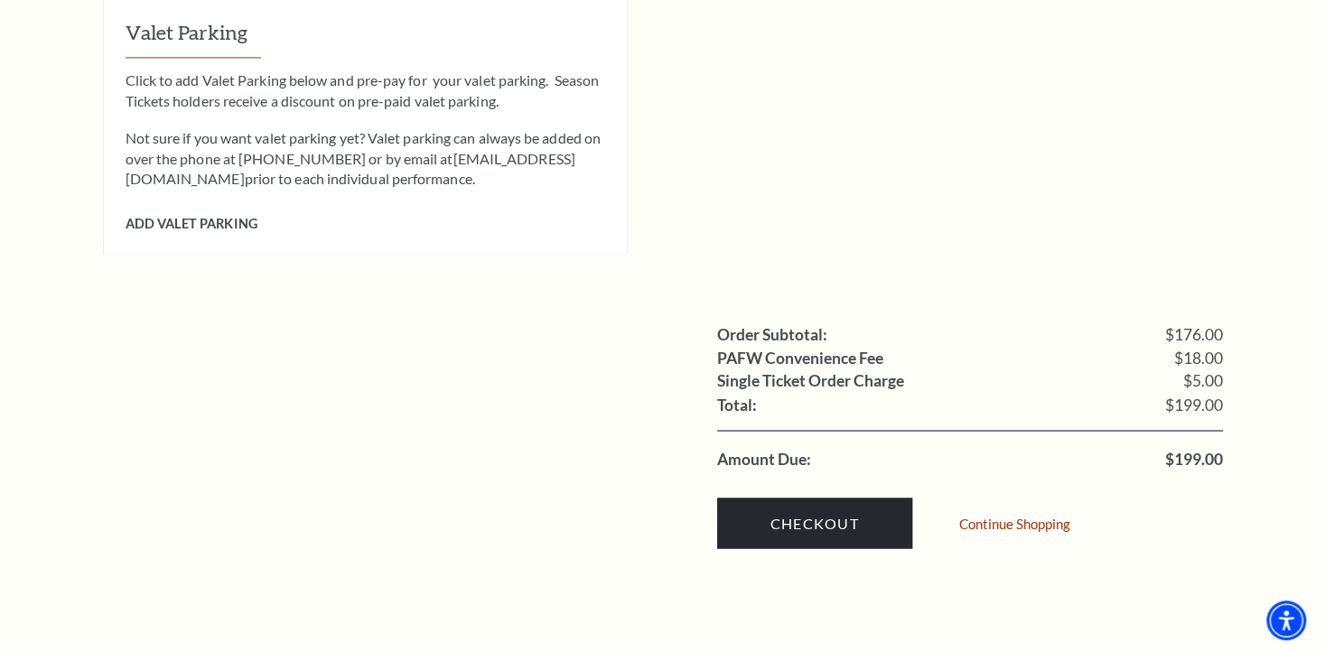
scroll to position [1626, 0]
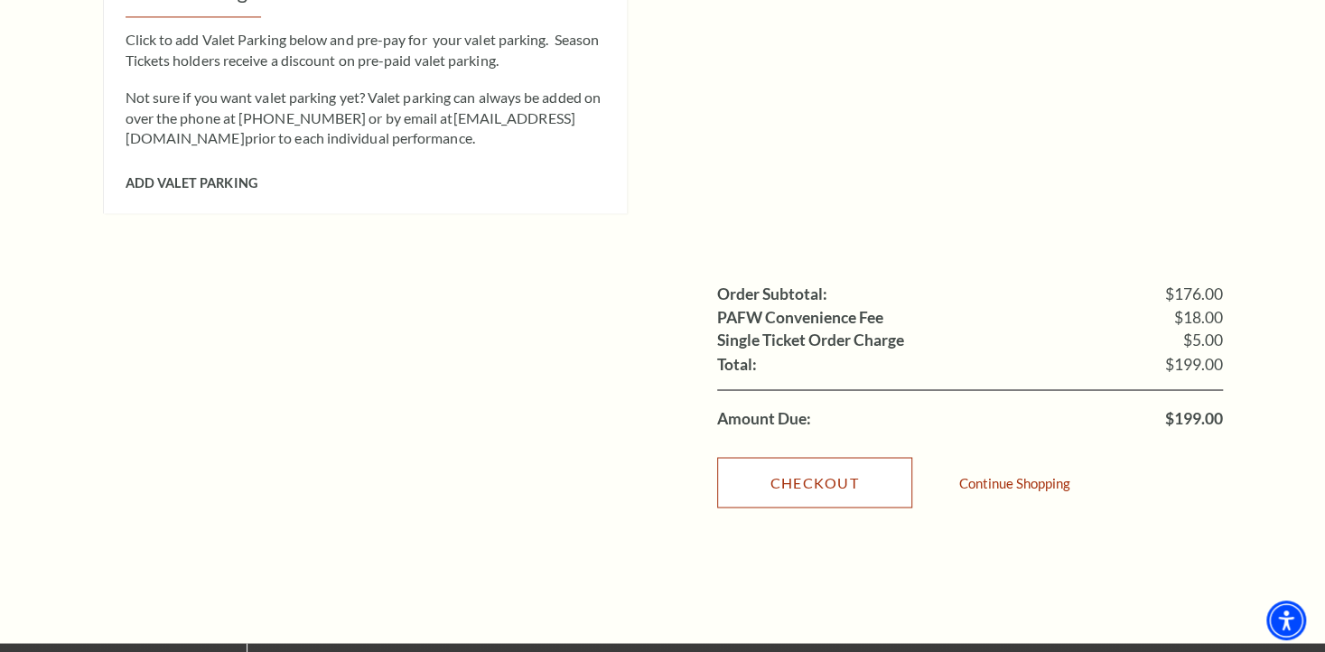
click at [834, 461] on link "Checkout" at bounding box center [814, 482] width 195 height 51
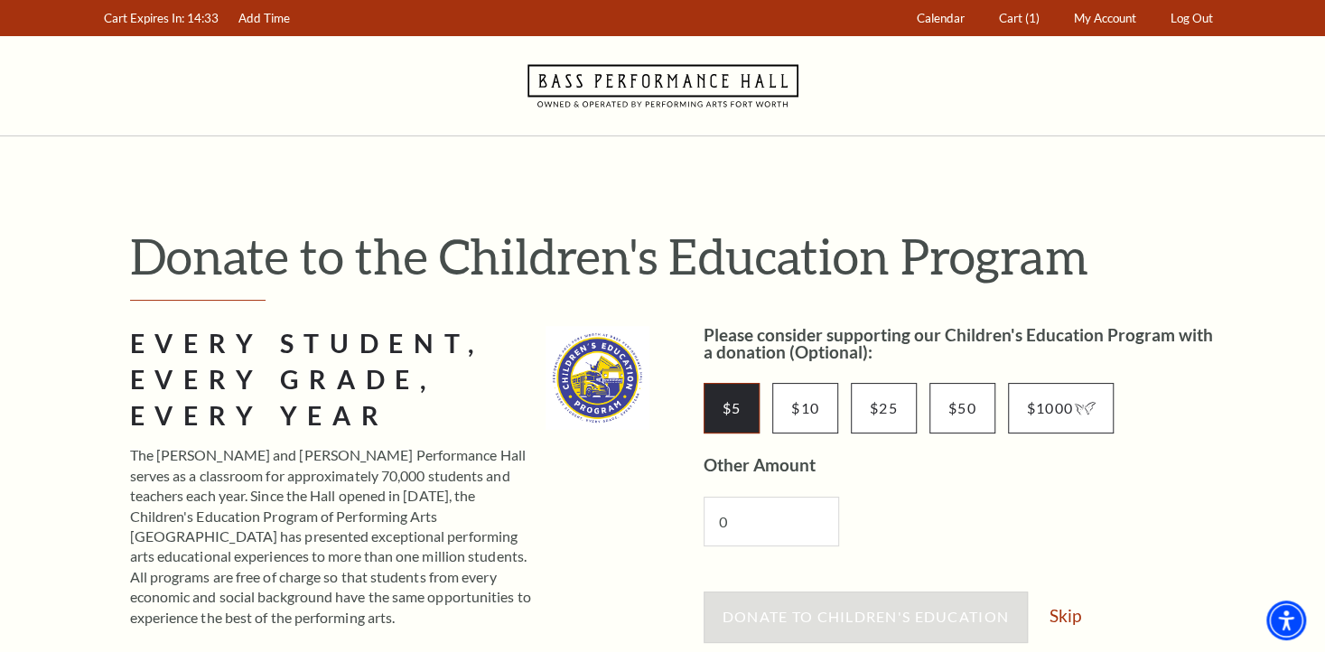
click at [717, 405] on input "$5" at bounding box center [732, 408] width 57 height 51
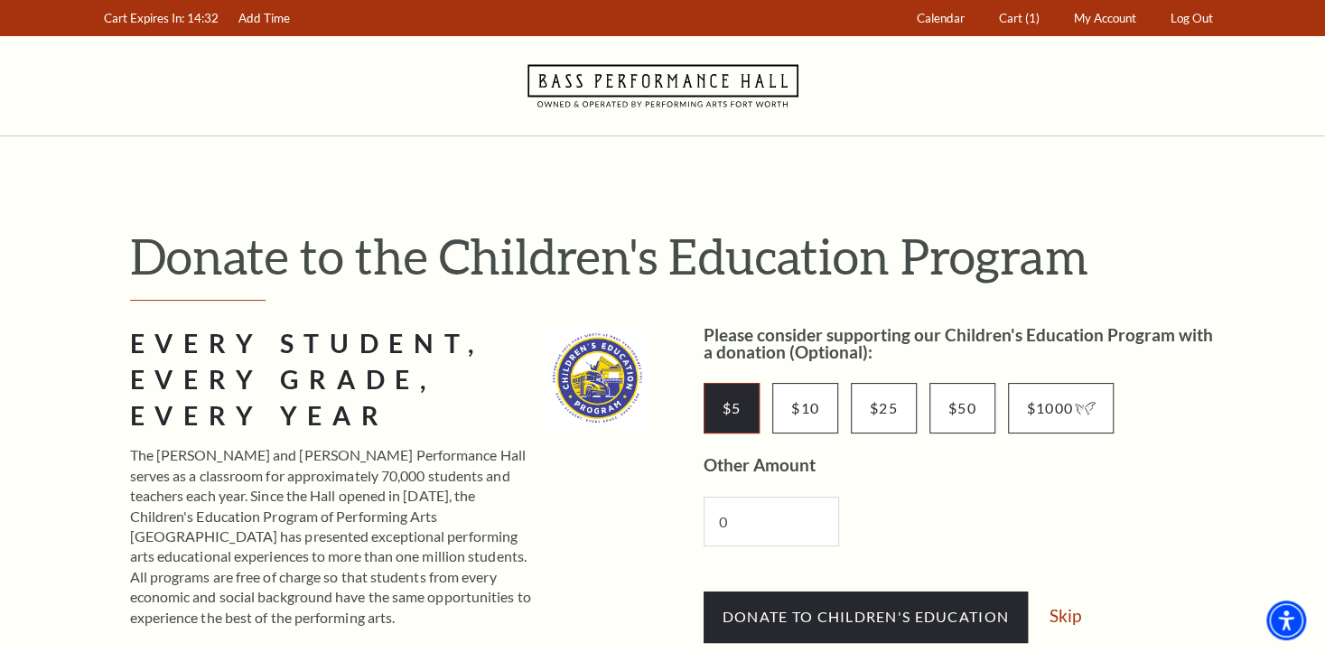
scroll to position [90, 0]
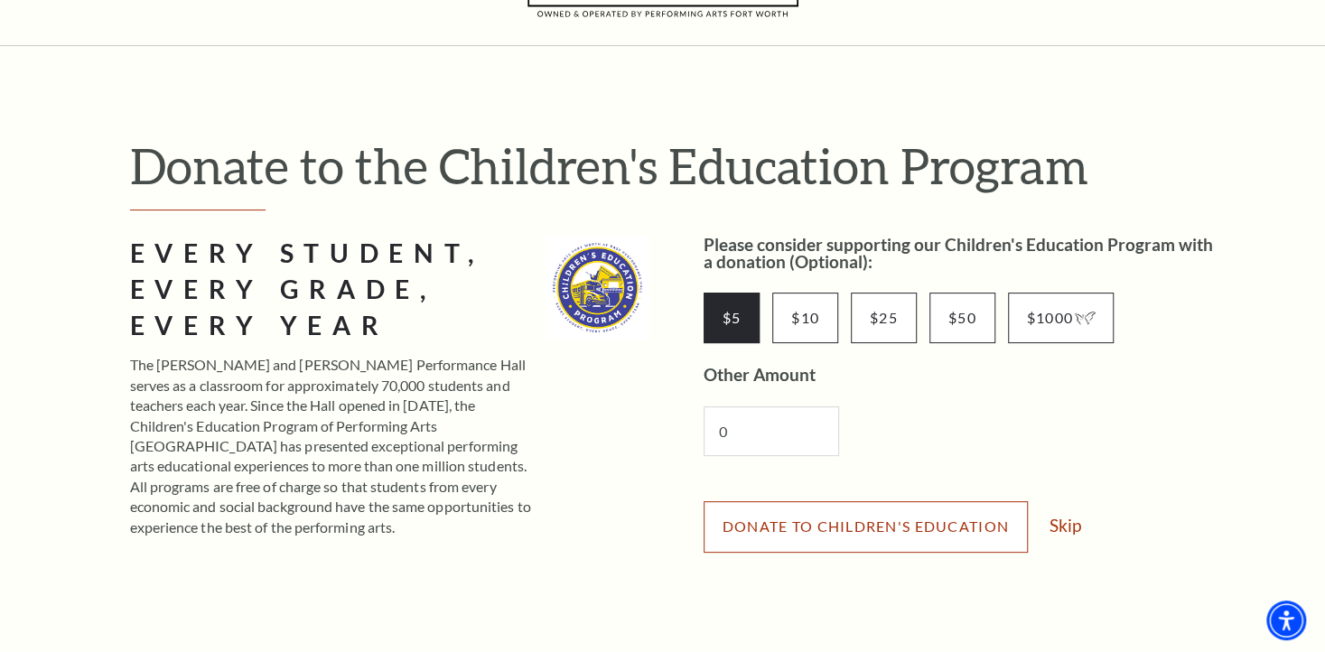
click at [784, 518] on span "Donate to Children's Education" at bounding box center [866, 526] width 286 height 17
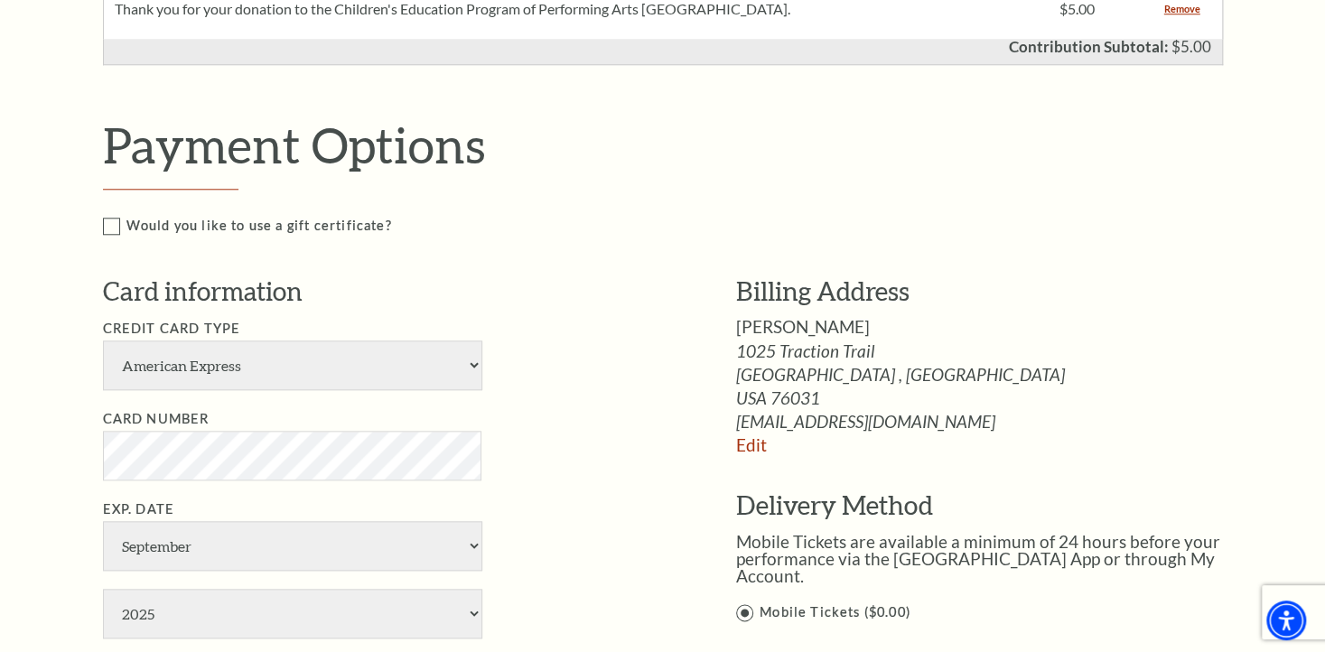
scroll to position [993, 0]
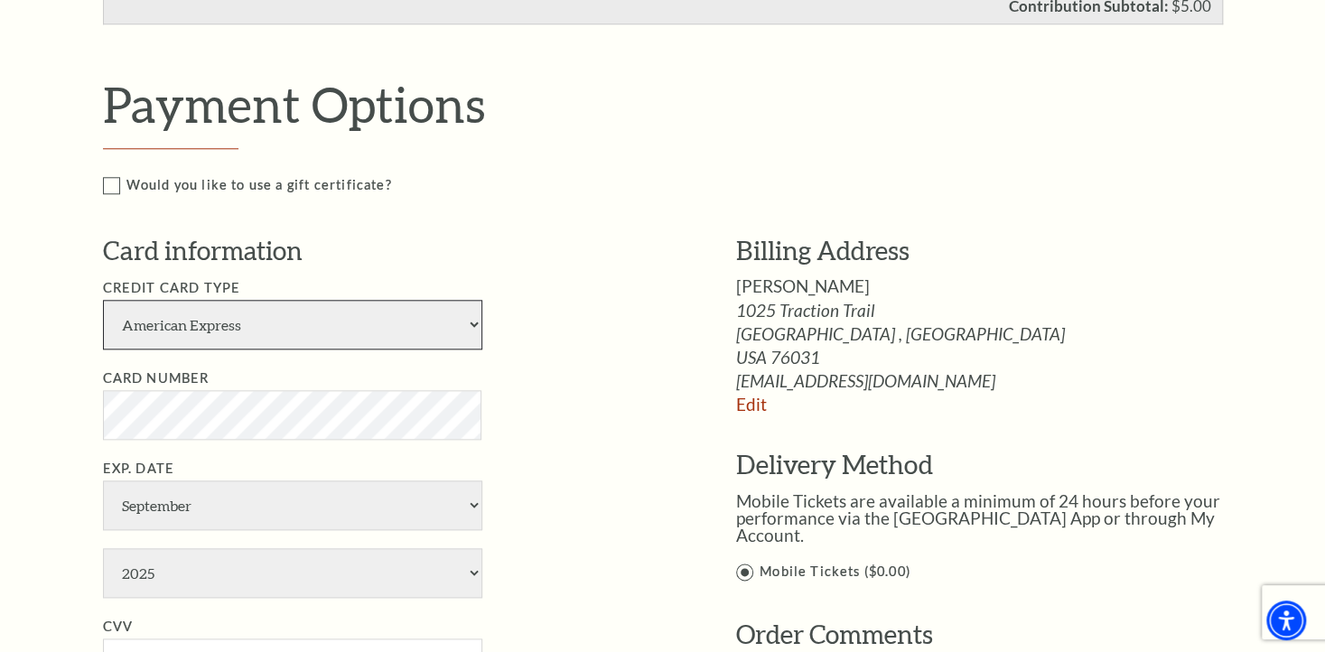
click at [470, 321] on select "American Express Visa Master Card Discover" at bounding box center [292, 325] width 379 height 50
select select "24"
click at [103, 300] on select "American Express Visa Master Card Discover" at bounding box center [292, 325] width 379 height 50
click at [527, 540] on li "Exp. Date January February March April May June July August September October N…" at bounding box center [392, 528] width 579 height 140
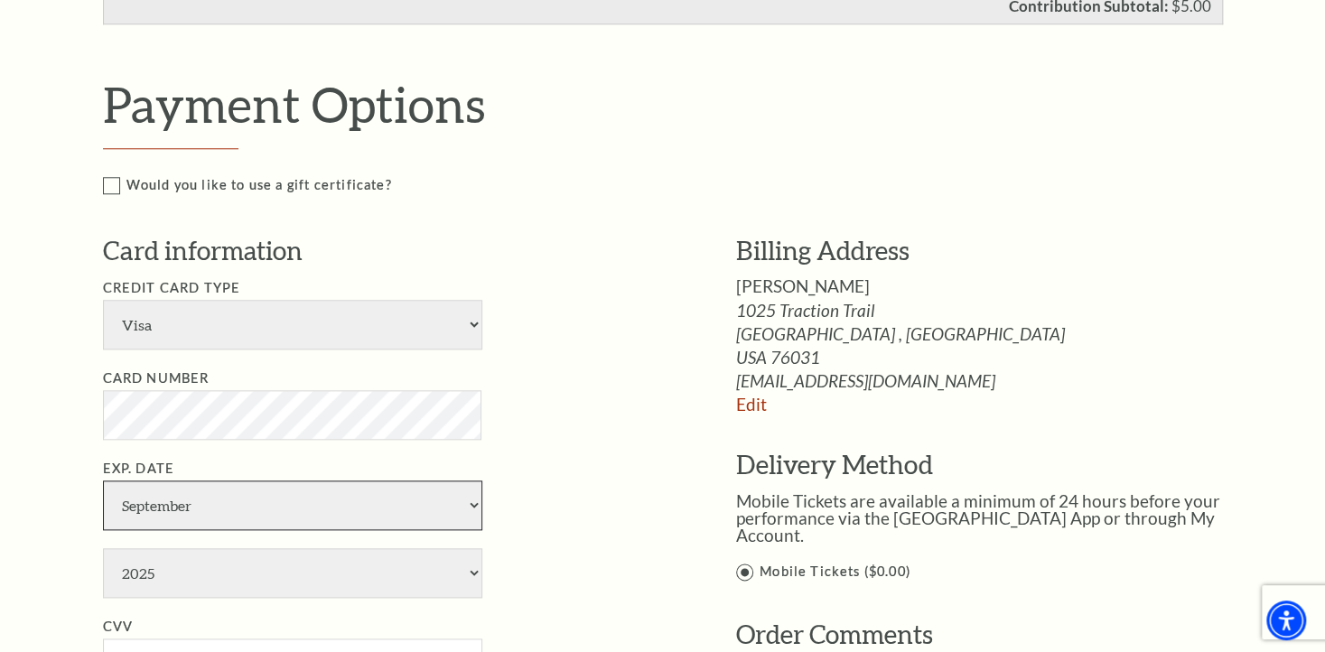
click at [470, 503] on select "January February March April May June July August September October November De…" at bounding box center [292, 505] width 379 height 50
select select "10"
click at [103, 480] on select "January February March April May June July August September October November De…" at bounding box center [292, 505] width 379 height 50
click at [373, 573] on select "2025 2026 2027 2028 2029 2030 2031 2032 2033 2034" at bounding box center [292, 573] width 379 height 50
select select "2027"
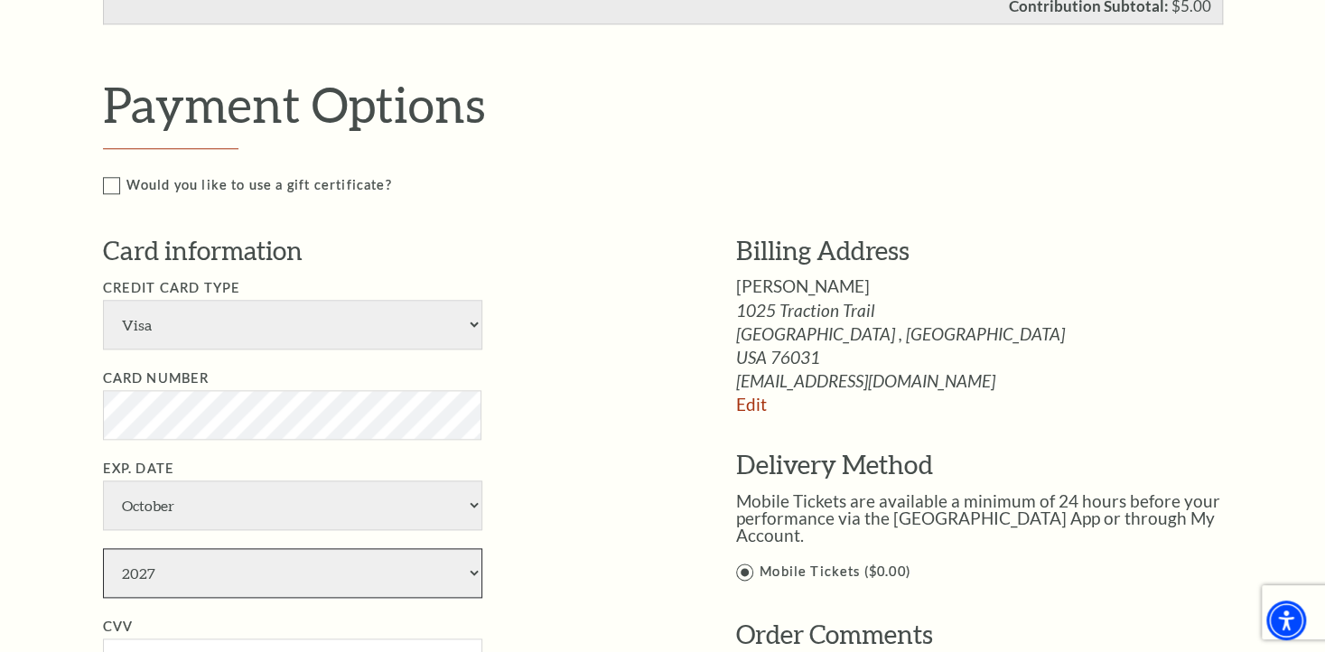
click at [103, 548] on select "2025 2026 2027 2028 2029 2030 2031 2032 2033 2034" at bounding box center [292, 573] width 379 height 50
click at [535, 404] on li "Card Number" at bounding box center [392, 403] width 579 height 71
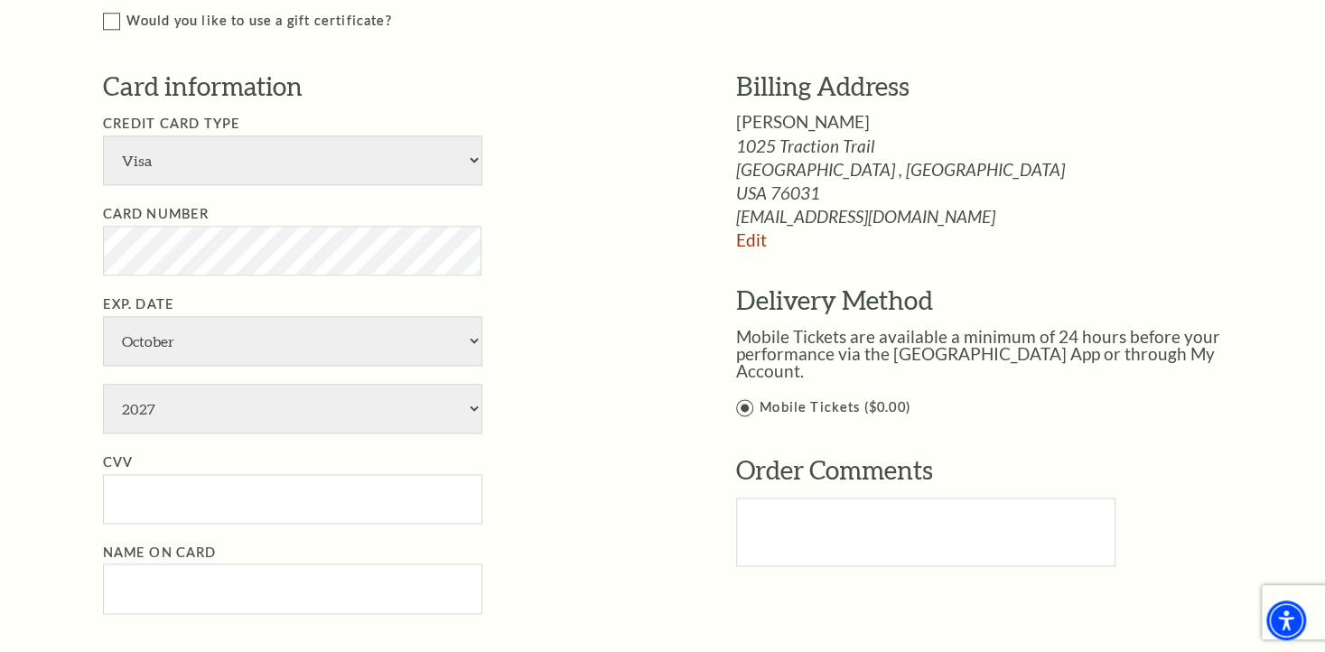
scroll to position [1174, 0]
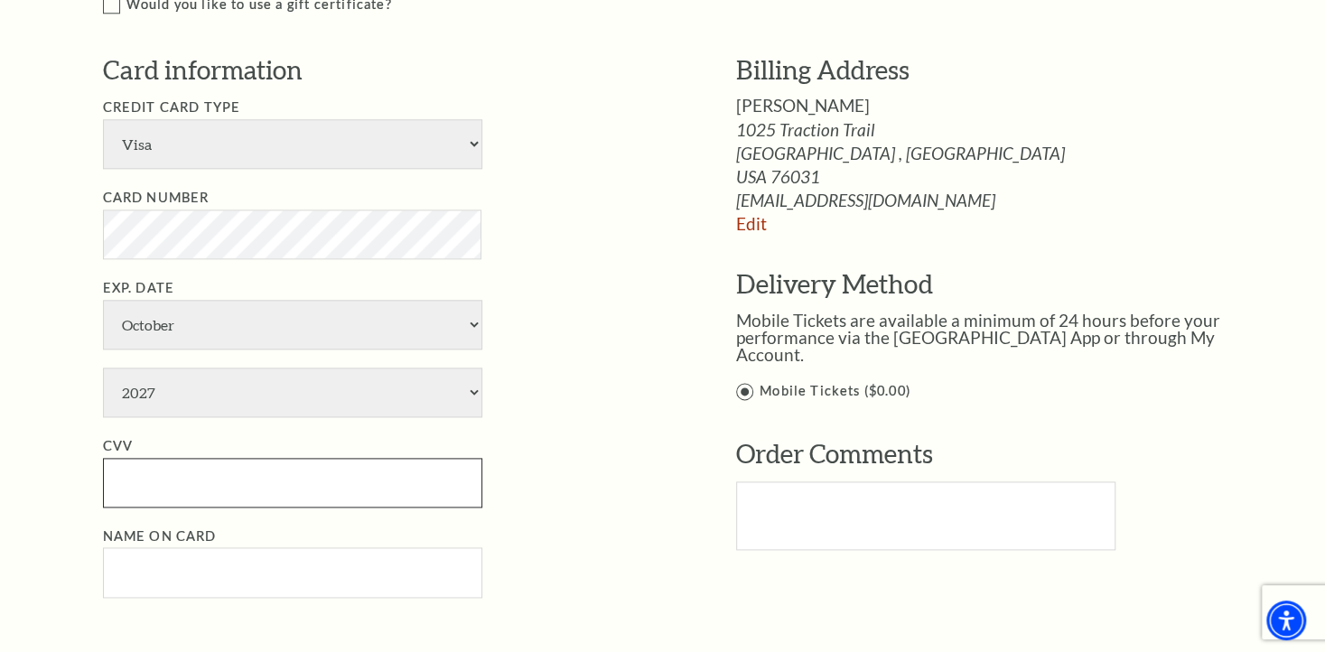
click at [424, 479] on input "CVV" at bounding box center [292, 483] width 379 height 50
type input "556"
drag, startPoint x: 590, startPoint y: 493, endPoint x: 494, endPoint y: 555, distance: 114.2
click at [591, 493] on li "CVV 556" at bounding box center [392, 471] width 579 height 72
click at [401, 564] on input "Name on Card" at bounding box center [292, 572] width 379 height 50
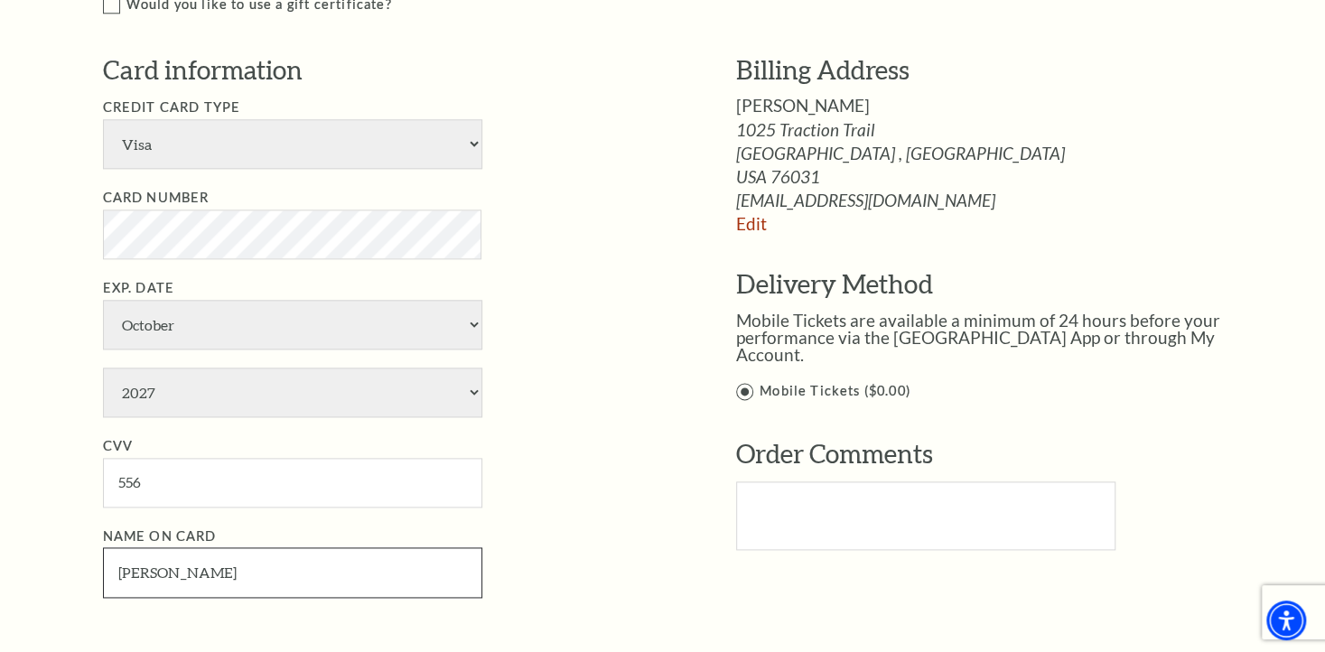
type input "[PERSON_NAME]"
click at [629, 507] on ul "Credit Card Type American Express Visa Master Card Discover Card Number Exp. Da…" at bounding box center [392, 347] width 579 height 500
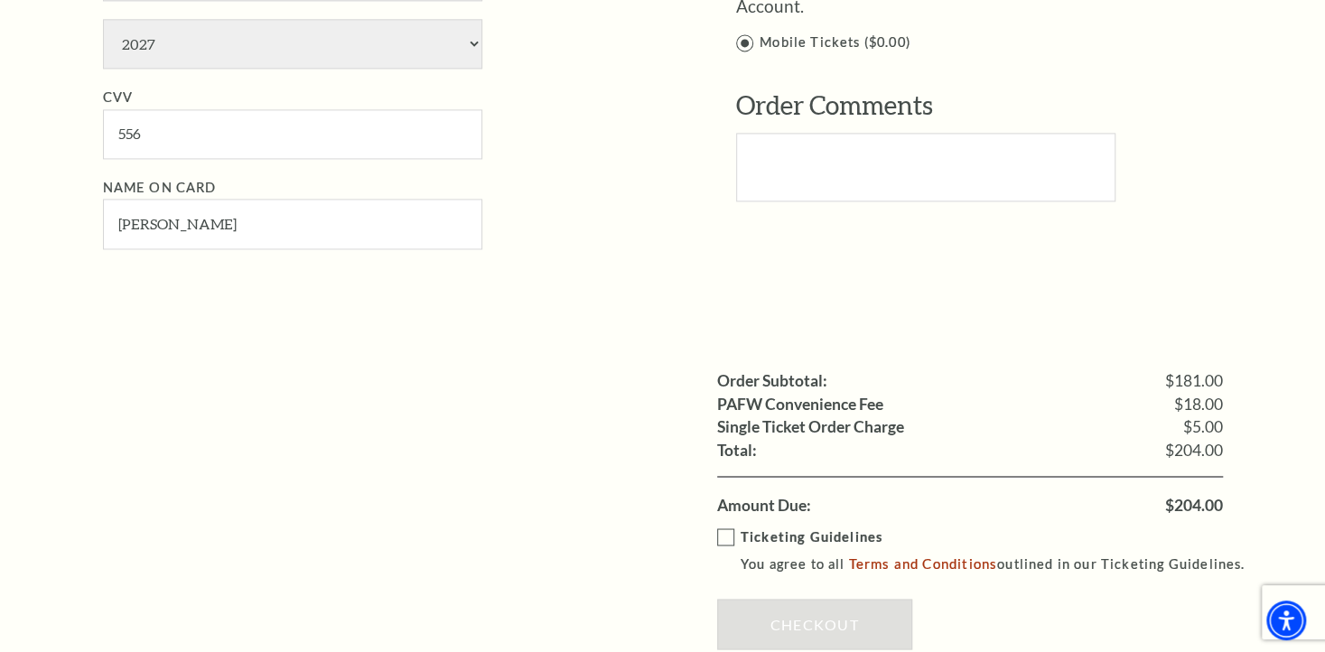
scroll to position [1535, 0]
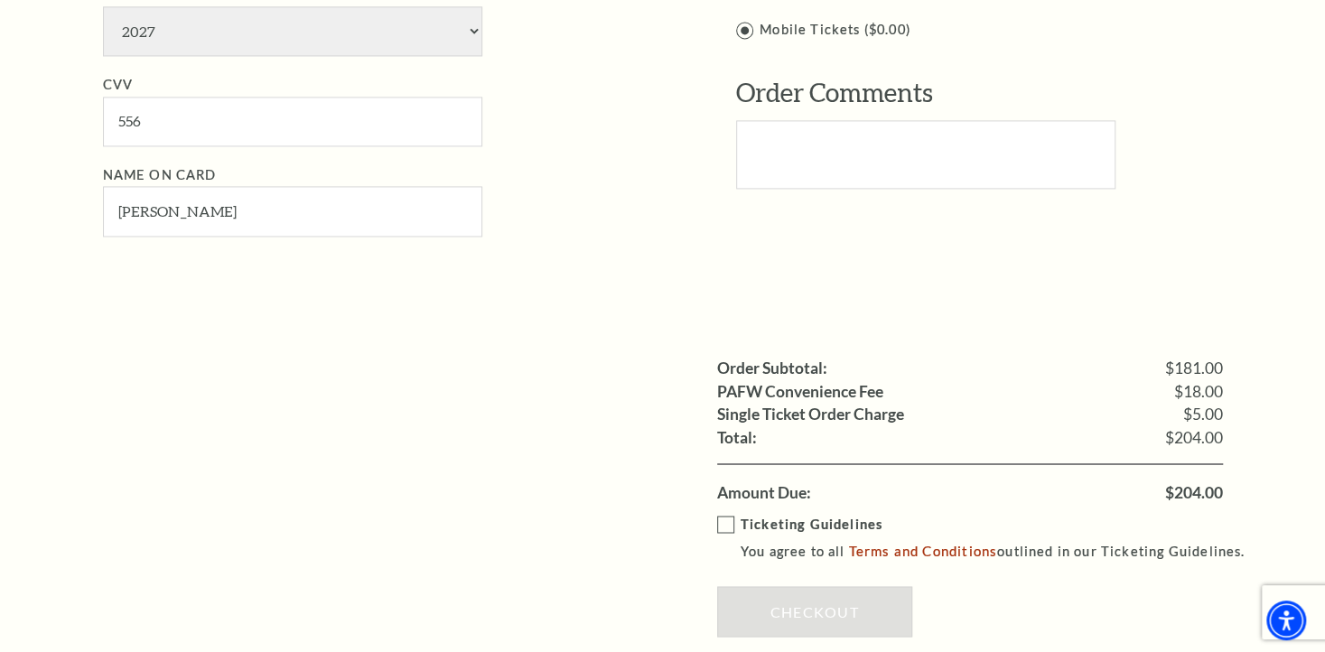
click at [721, 526] on label "Ticketing Guidelines You agree to all Terms and Conditions outlined in our Tick…" at bounding box center [989, 538] width 545 height 50
click at [0, 0] on input "Ticketing Guidelines You agree to all Terms and Conditions outlined in our Tick…" at bounding box center [0, 0] width 0 height 0
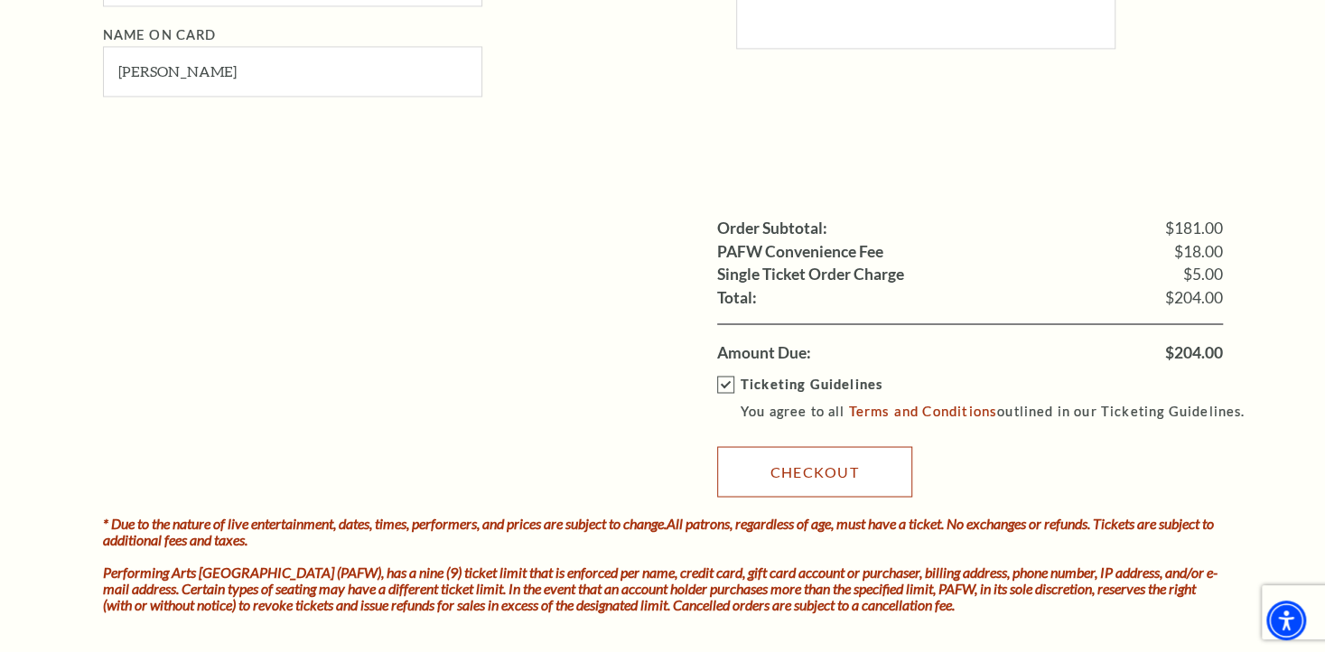
scroll to position [1716, 0]
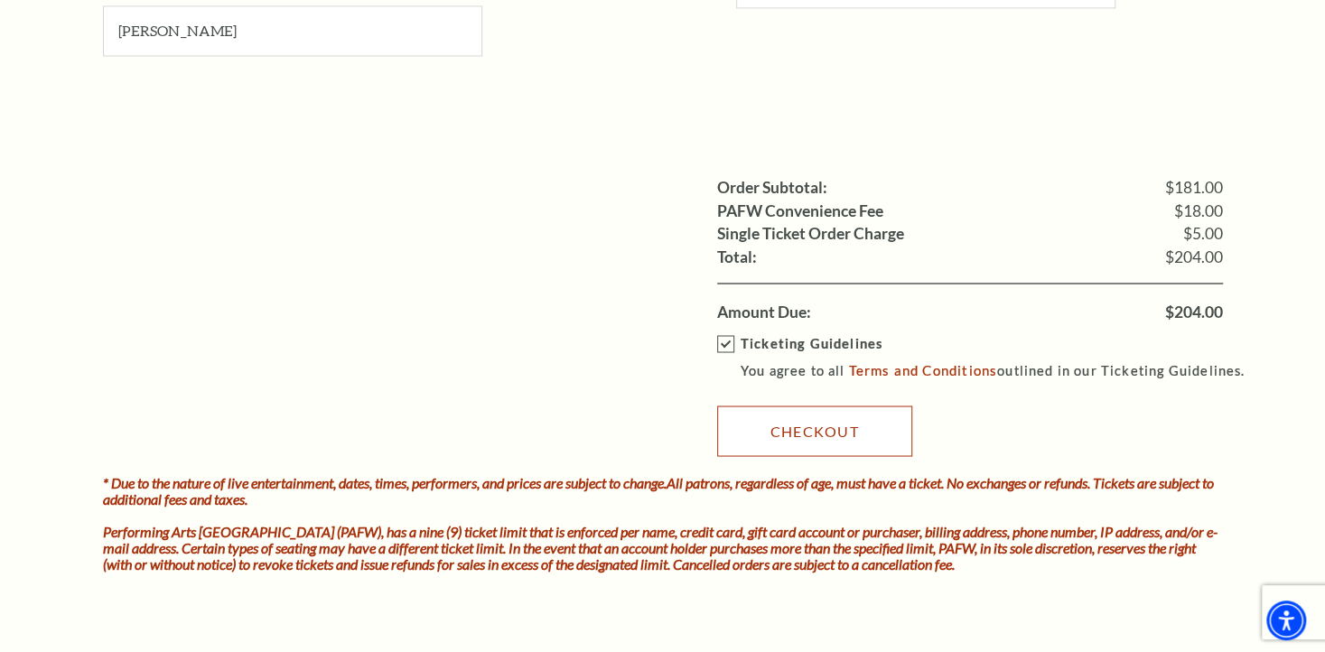
click at [791, 424] on link "Checkout" at bounding box center [814, 431] width 195 height 51
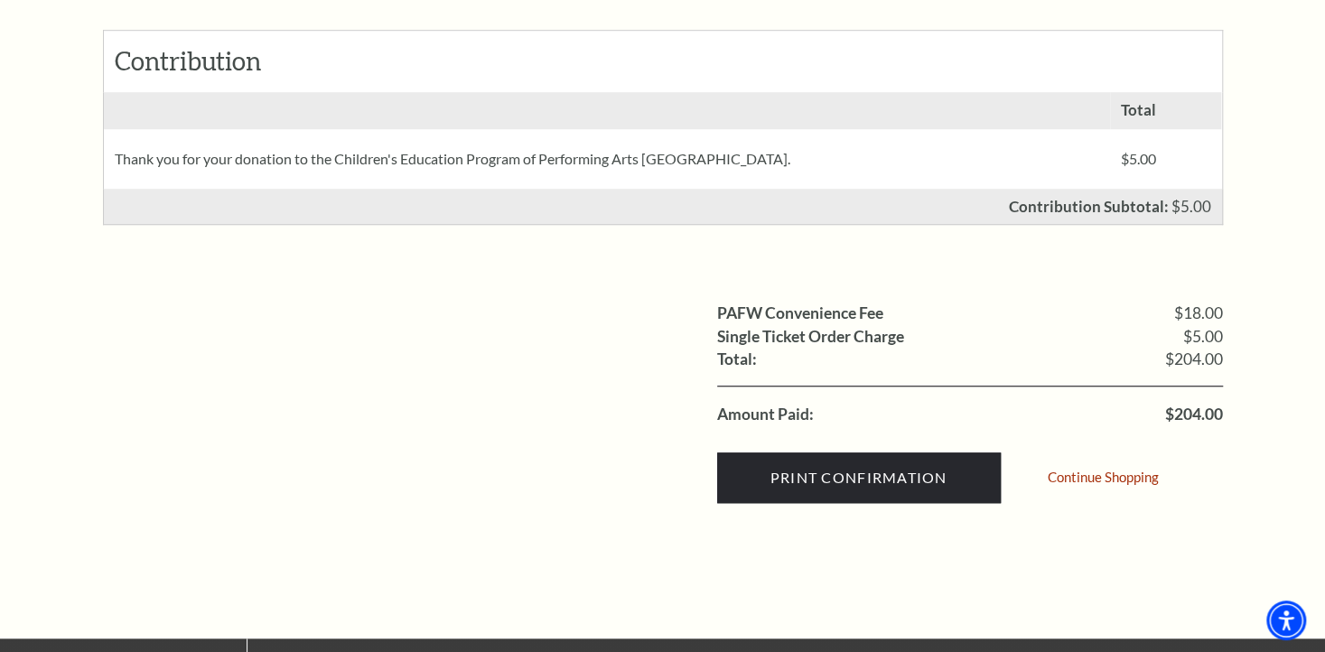
scroll to position [723, 0]
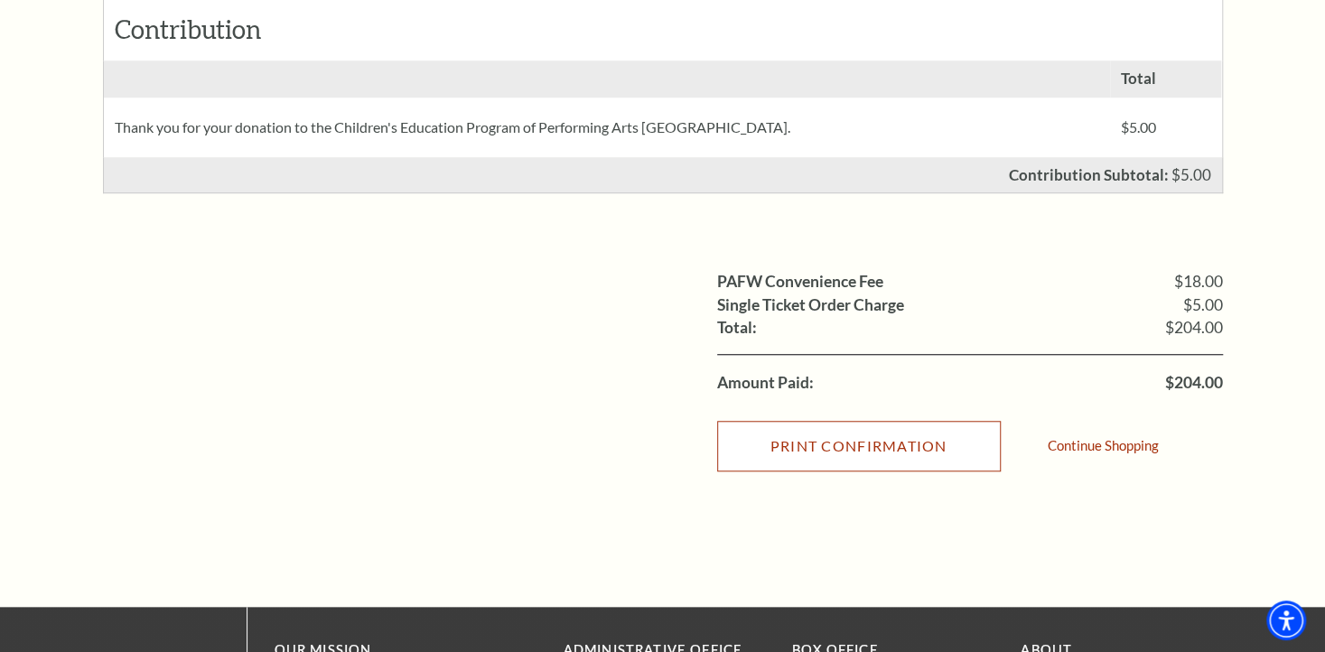
click at [827, 441] on input "Print Confirmation" at bounding box center [859, 446] width 284 height 51
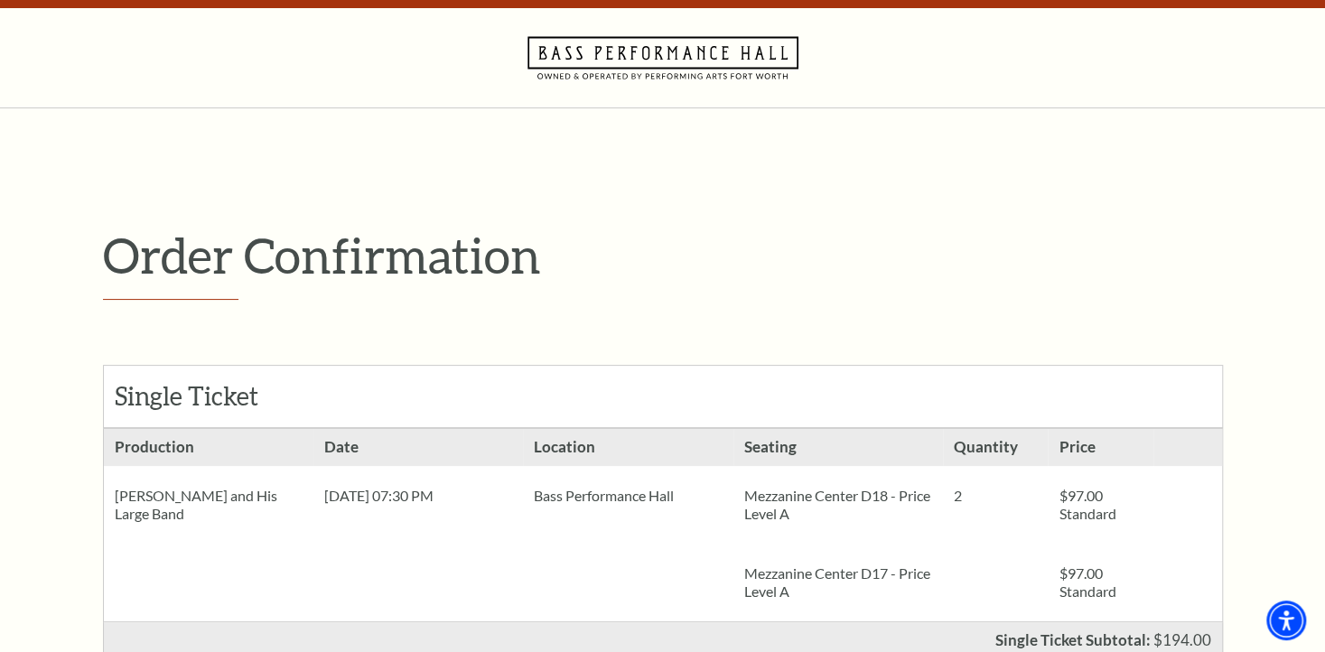
scroll to position [0, 0]
